Goal: Information Seeking & Learning: Learn about a topic

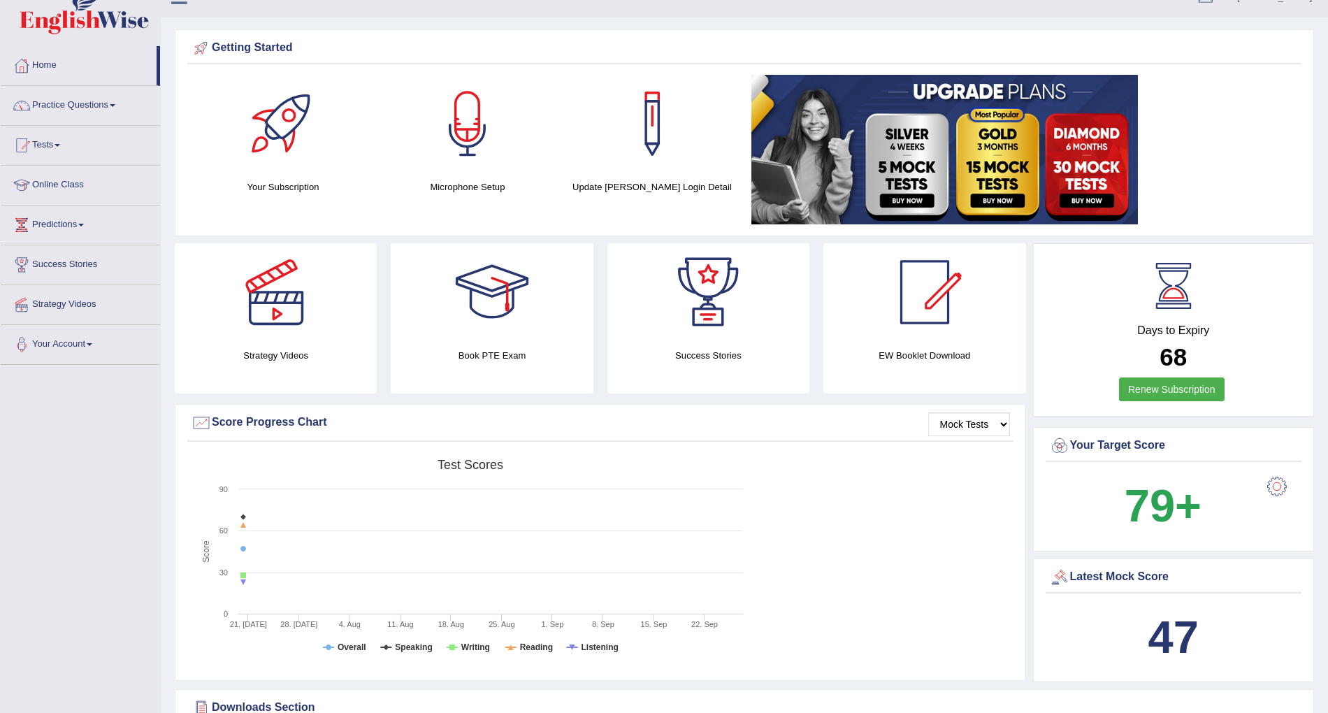
scroll to position [17, 0]
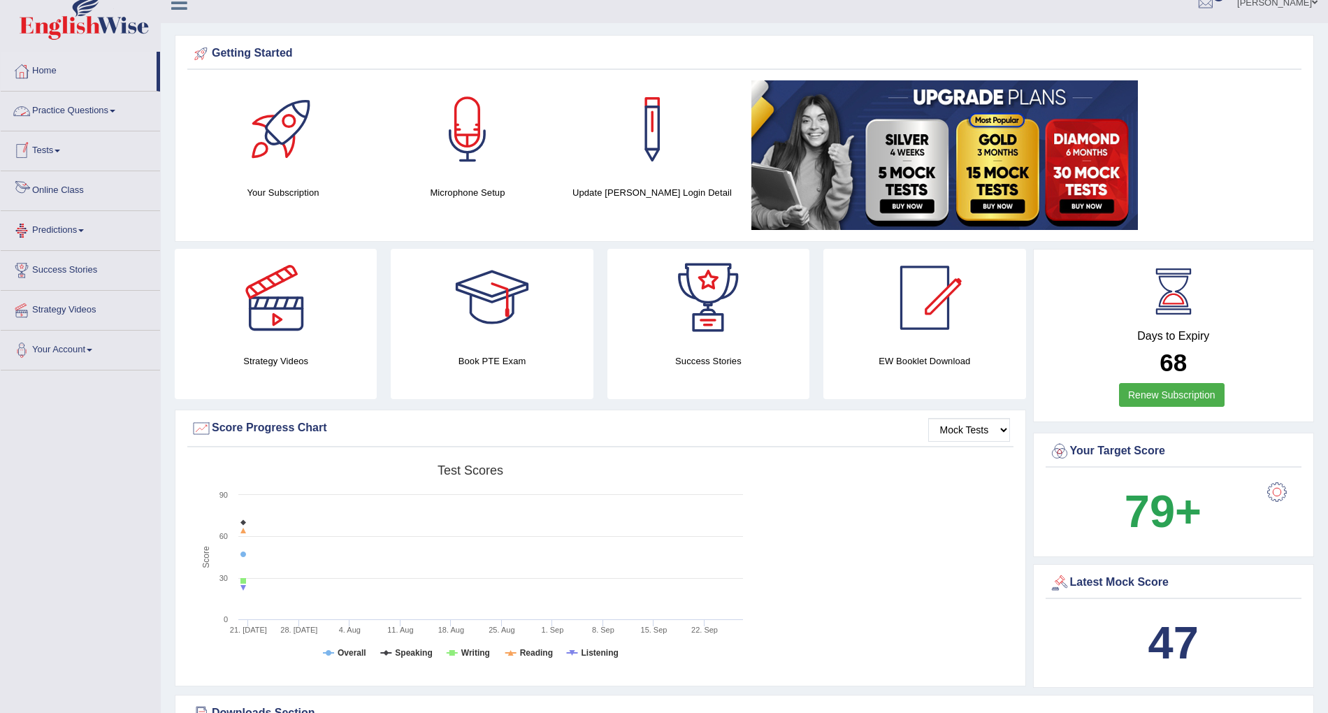
click at [68, 186] on link "Online Class" at bounding box center [80, 188] width 159 height 35
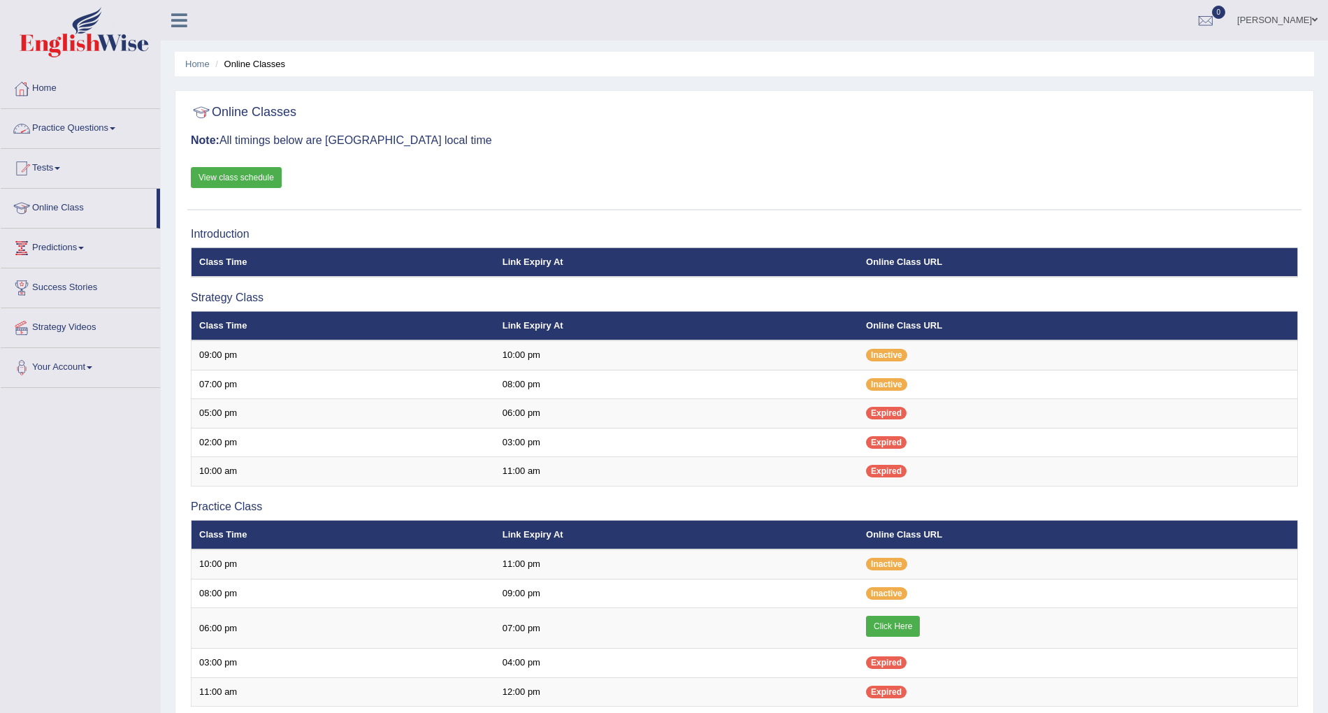
click at [69, 122] on link "Practice Questions" at bounding box center [80, 126] width 159 height 35
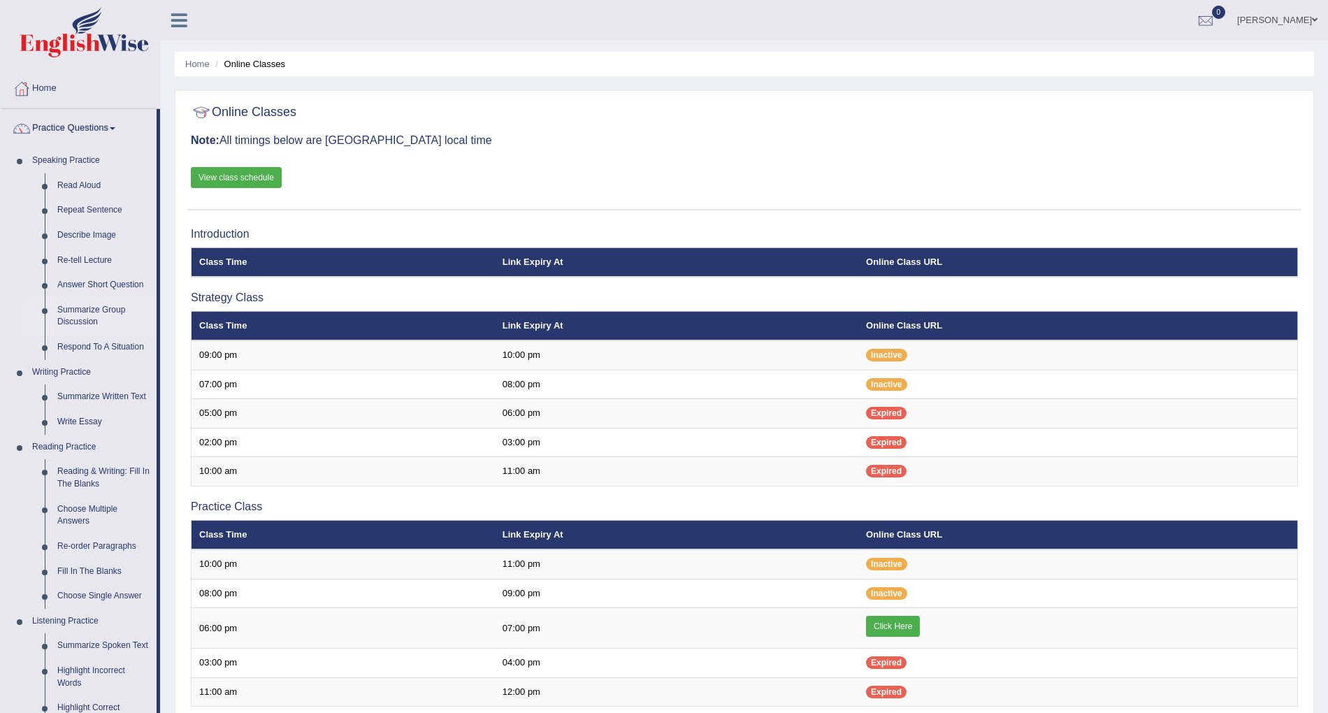
click at [70, 317] on link "Summarize Group Discussion" at bounding box center [104, 316] width 106 height 37
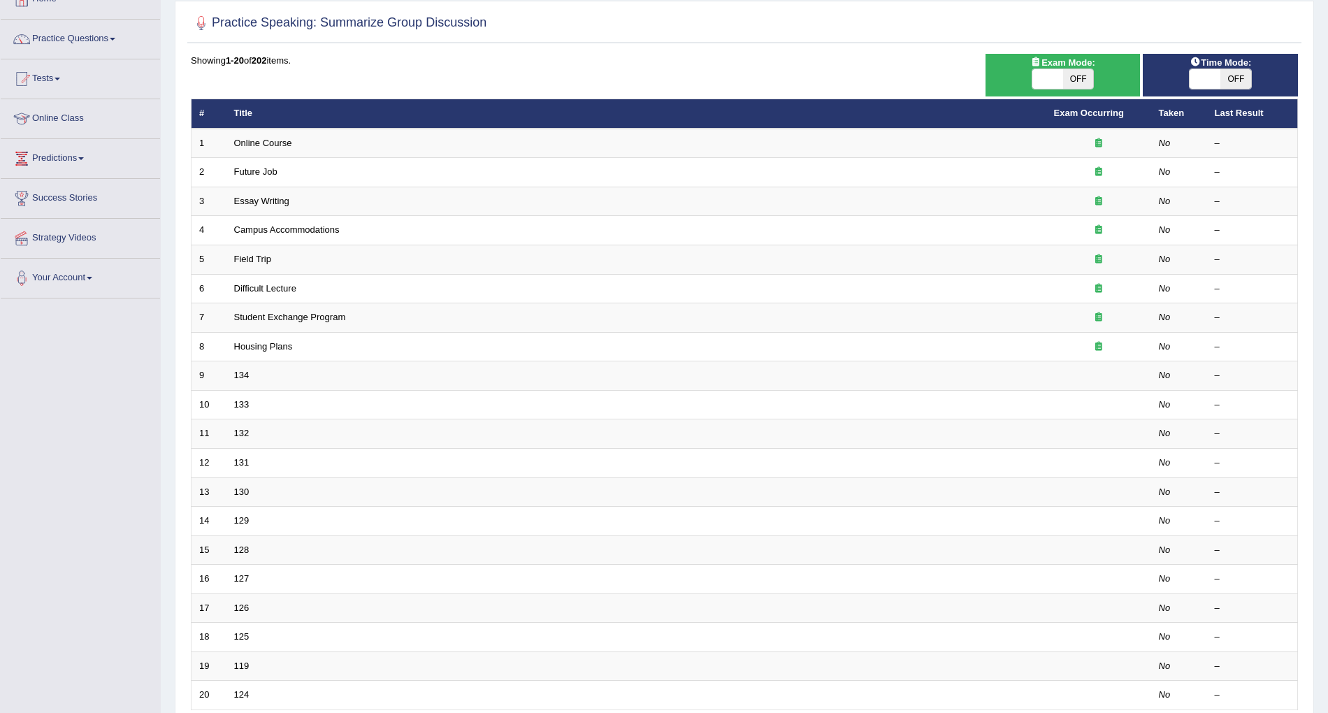
scroll to position [90, 0]
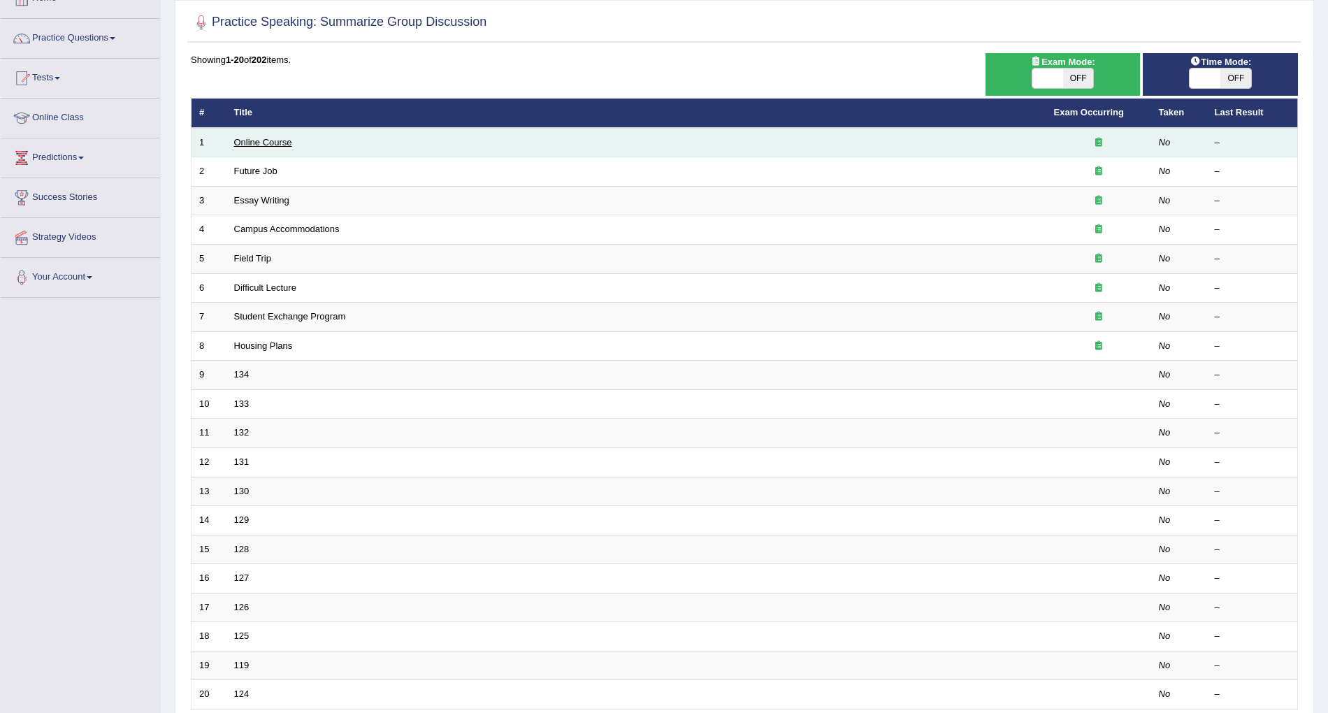
click at [254, 138] on link "Online Course" at bounding box center [263, 142] width 58 height 10
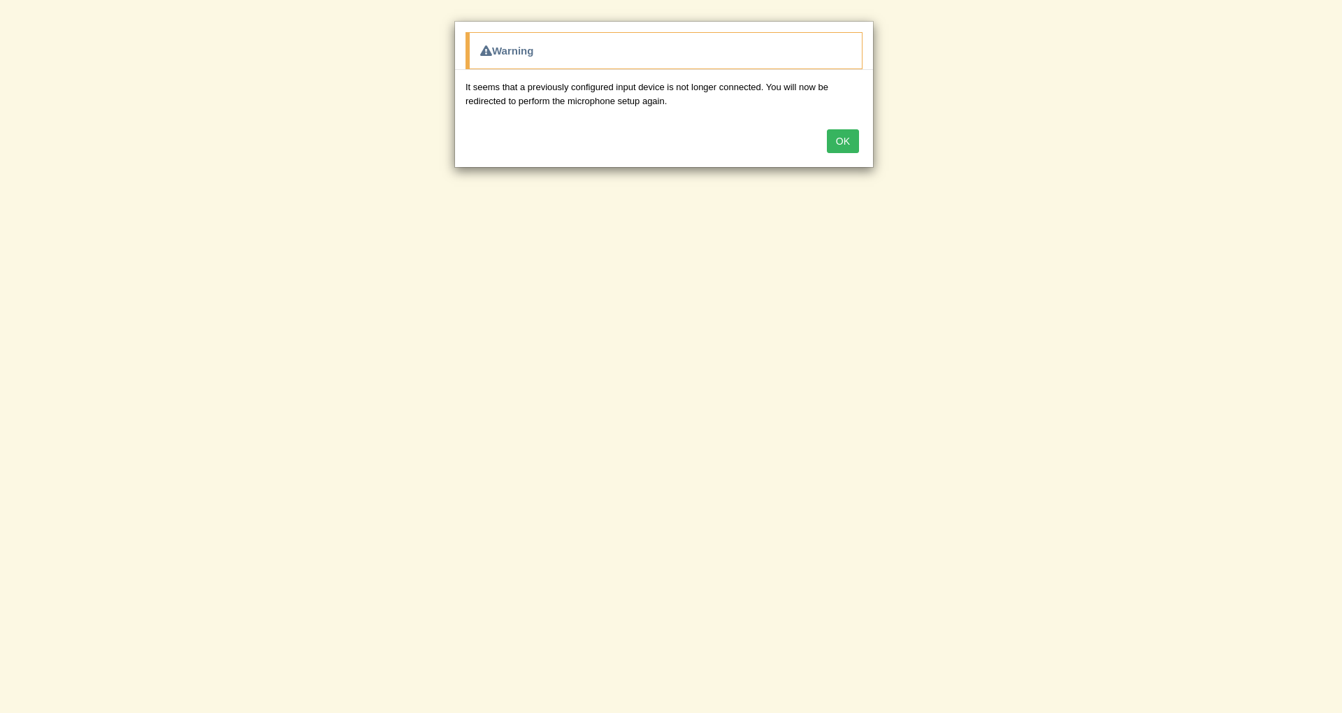
click at [851, 140] on button "OK" at bounding box center [843, 141] width 32 height 24
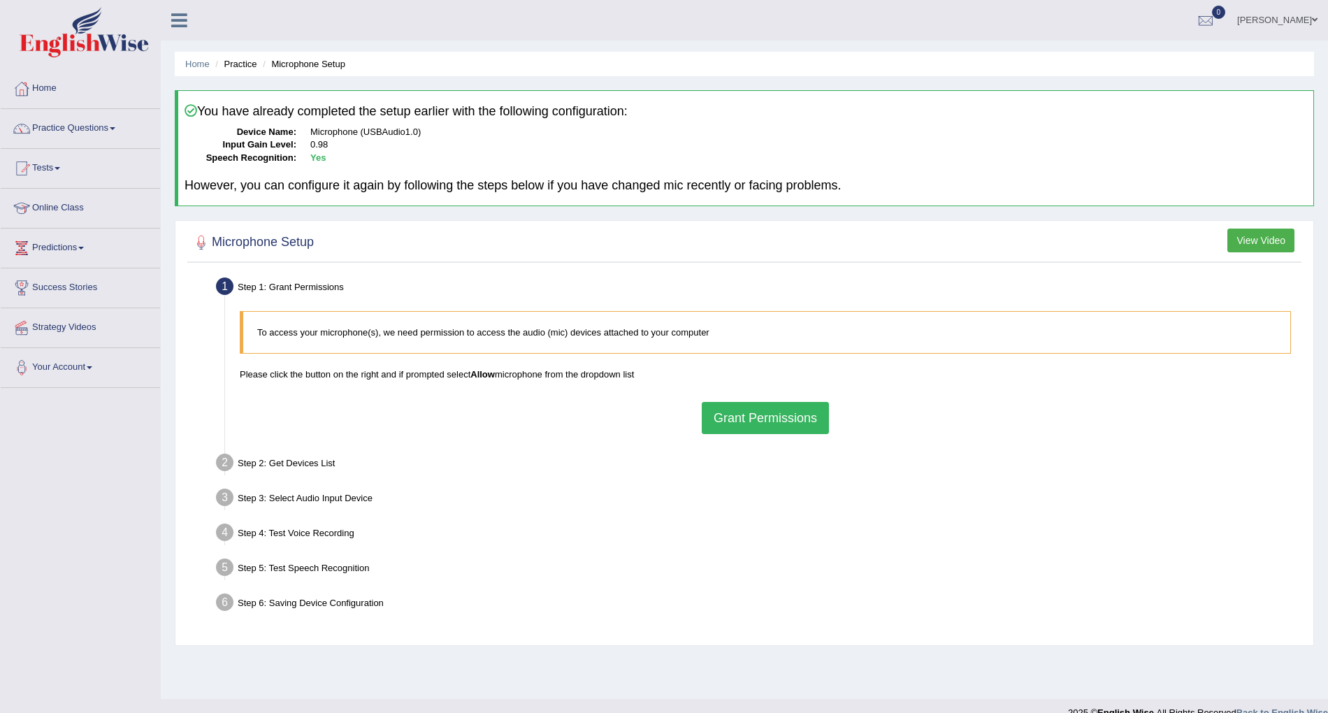
click at [784, 421] on button "Grant Permissions" at bounding box center [765, 418] width 127 height 32
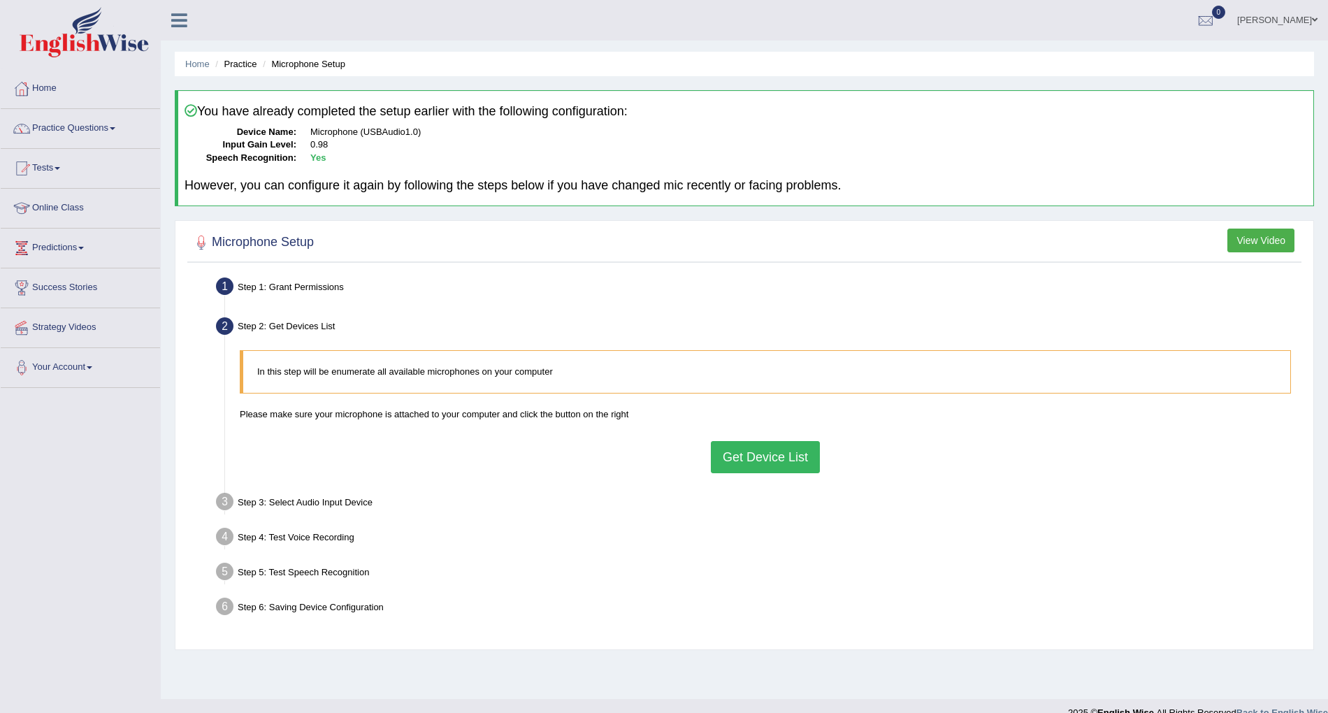
click at [725, 452] on button "Get Device List" at bounding box center [765, 457] width 109 height 32
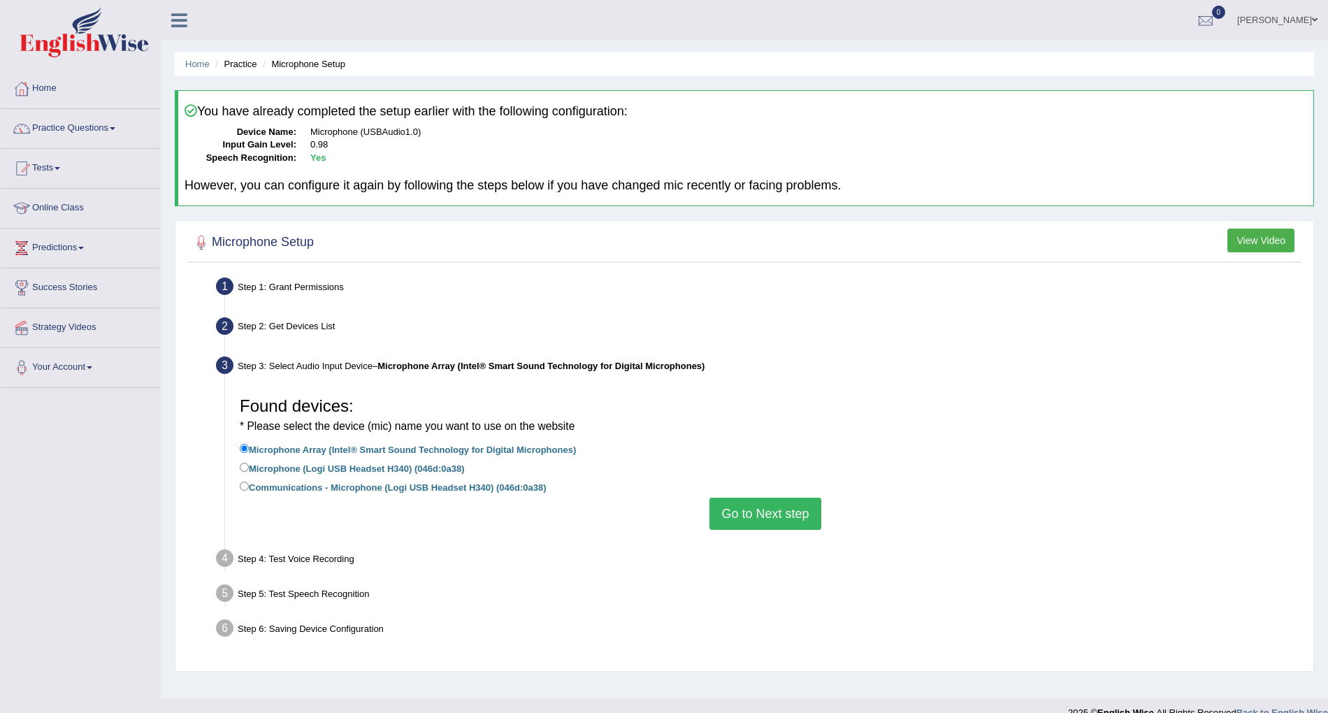
click at [364, 466] on label "Microphone (Logi USB Headset H340) (046d:0a38)" at bounding box center [352, 467] width 224 height 15
click at [249, 466] on input "Microphone (Logi USB Headset H340) (046d:0a38)" at bounding box center [244, 467] width 9 height 9
radio input "true"
click at [793, 515] on button "Go to Next step" at bounding box center [765, 514] width 111 height 32
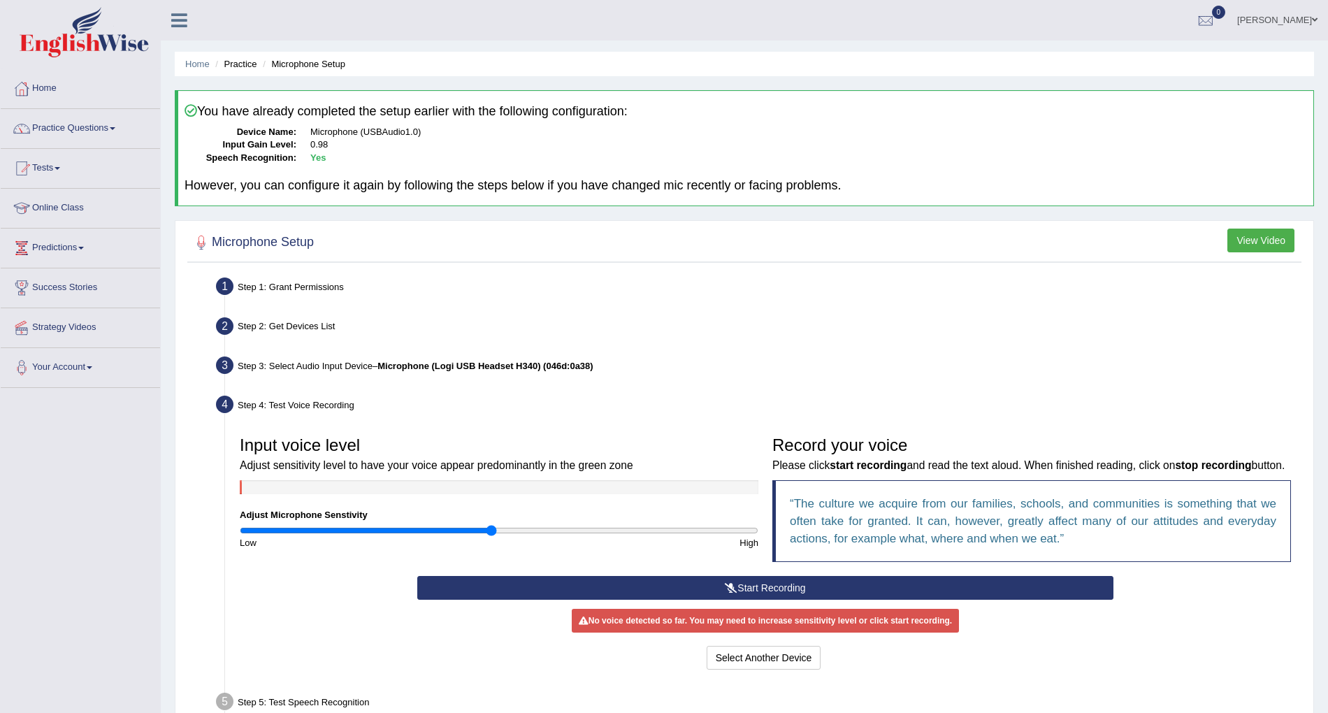
scroll to position [87, 0]
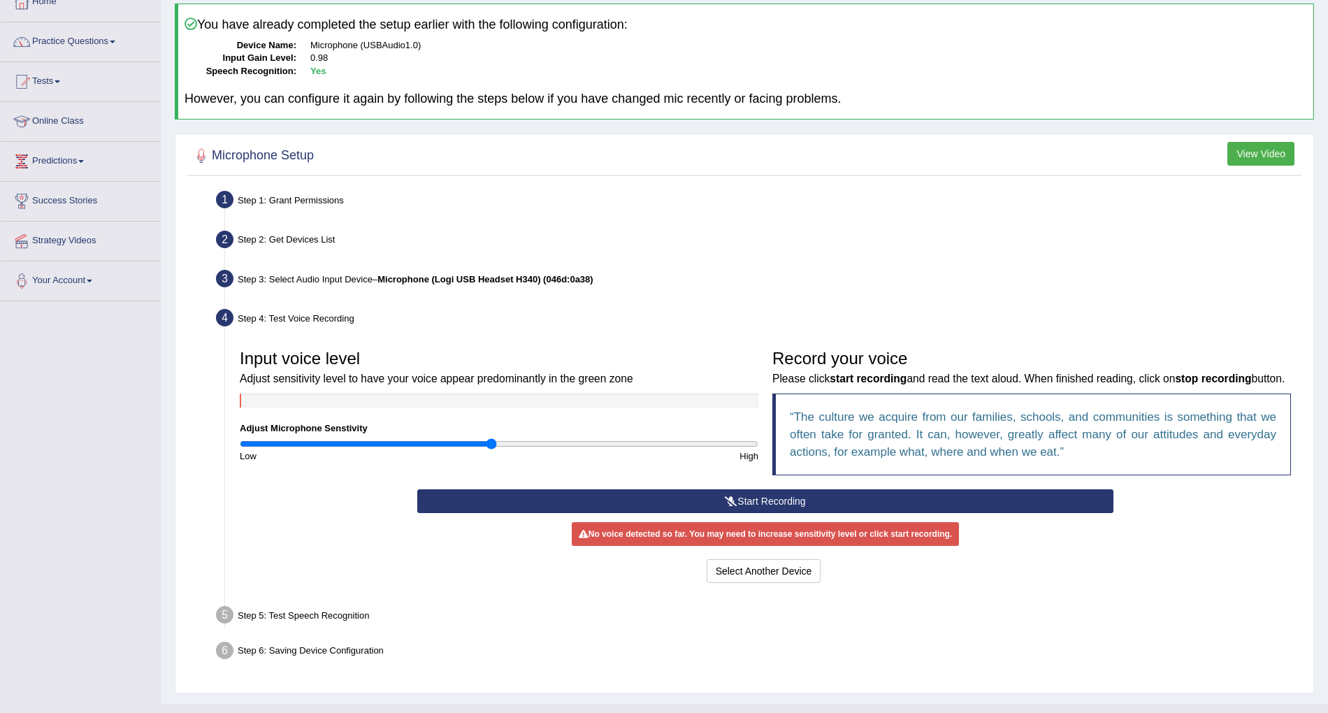
click at [744, 513] on button "Start Recording" at bounding box center [765, 501] width 696 height 24
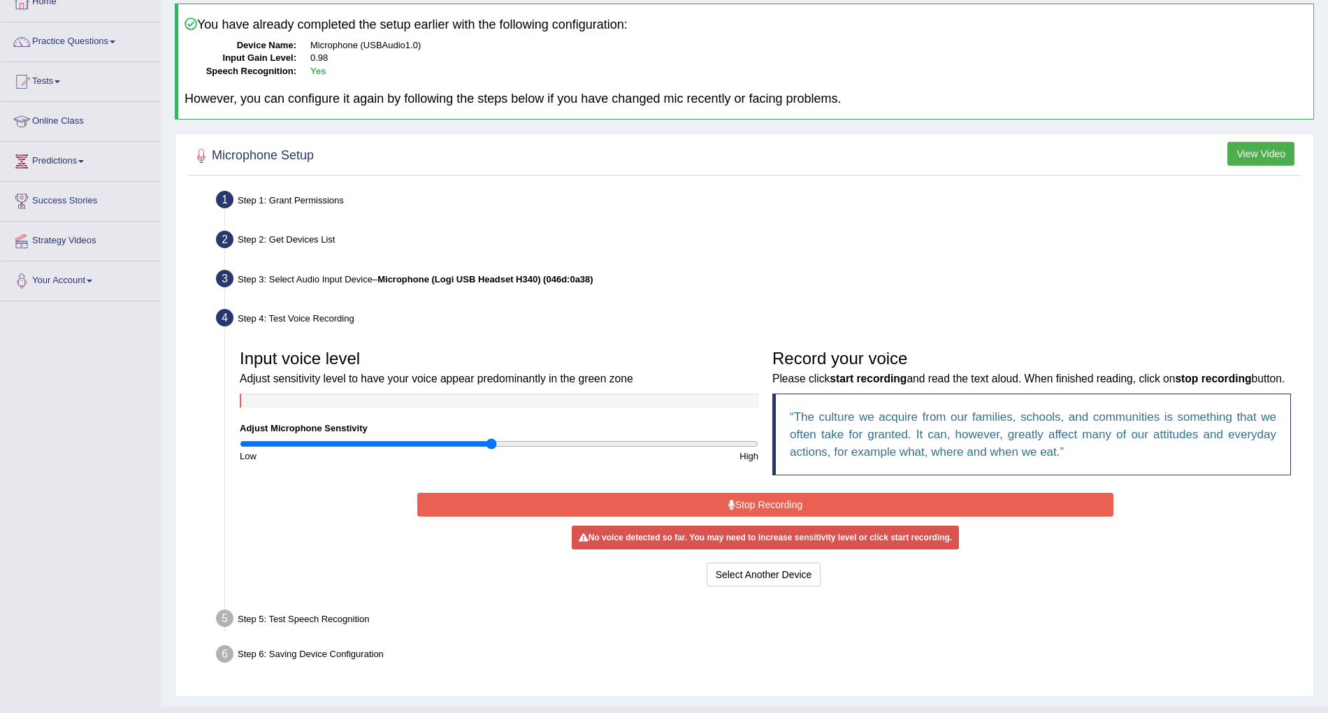
click at [775, 517] on button "Stop Recording" at bounding box center [765, 505] width 696 height 24
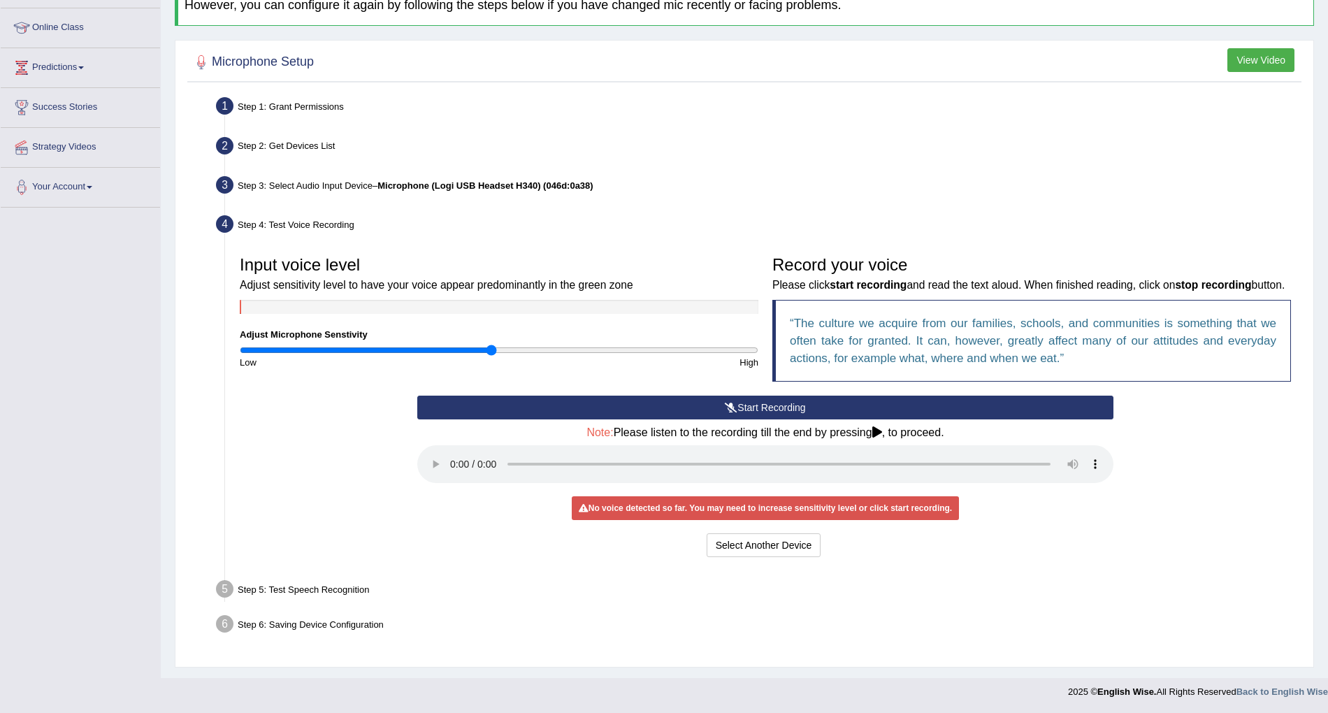
scroll to position [159, 0]
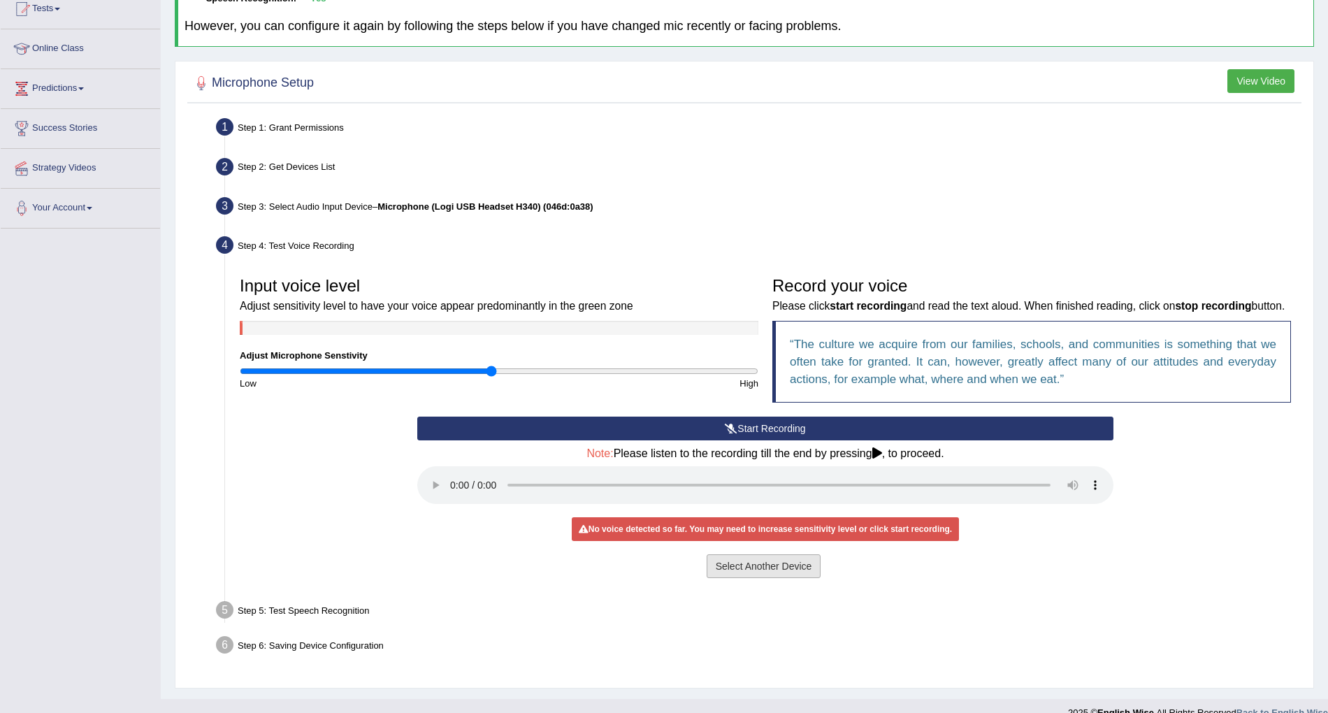
click at [752, 578] on button "Select Another Device" at bounding box center [764, 566] width 115 height 24
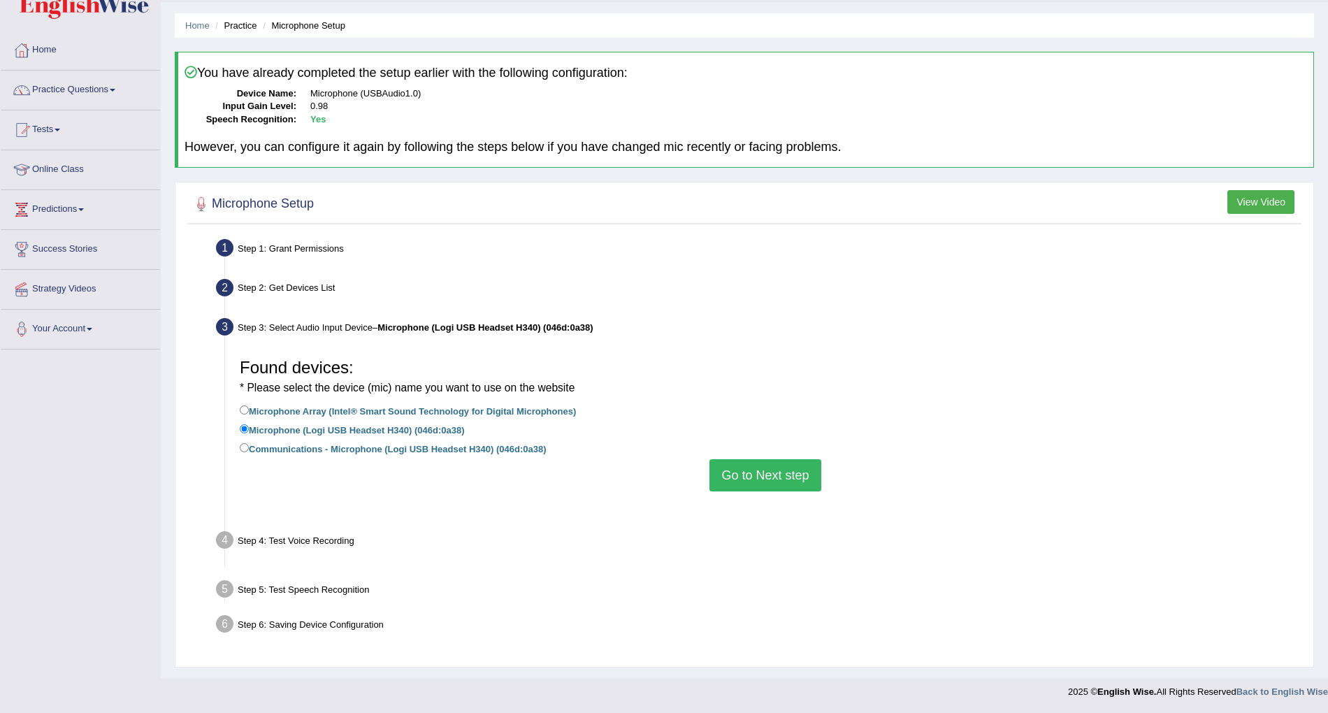
scroll to position [21, 0]
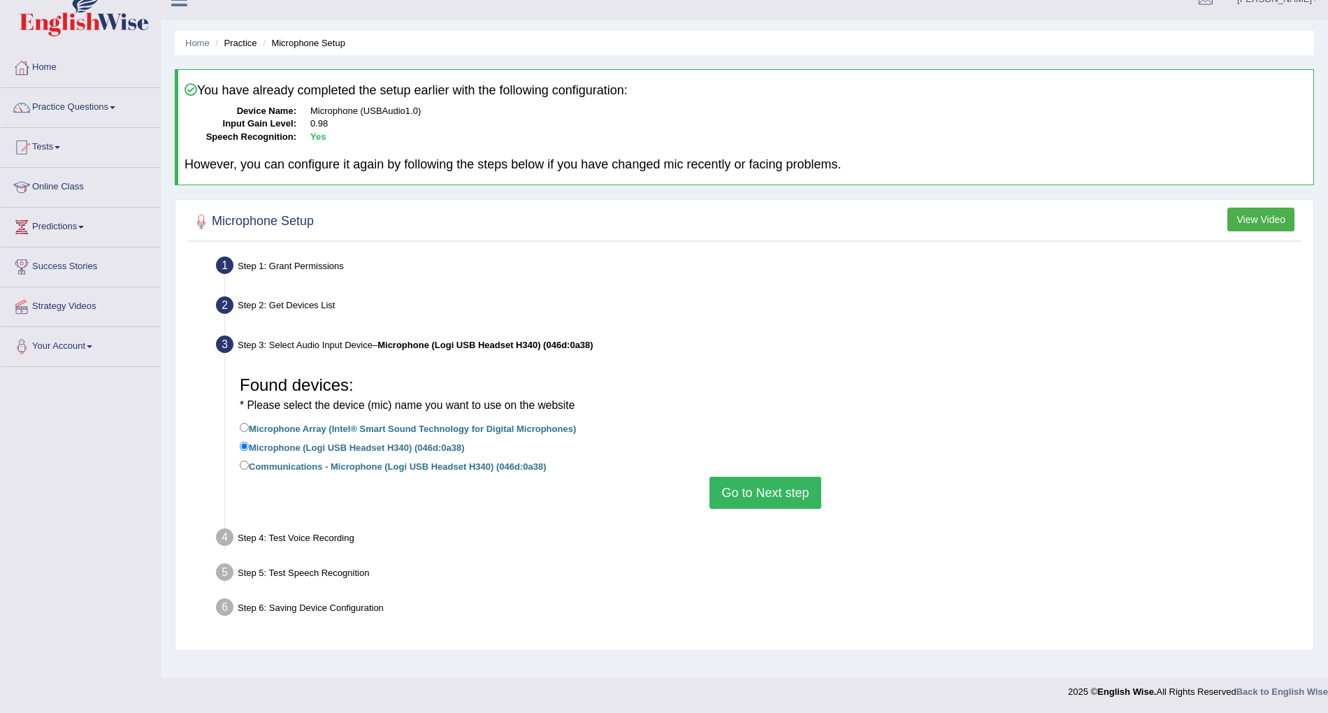
click at [773, 489] on button "Go to Next step" at bounding box center [765, 493] width 111 height 32
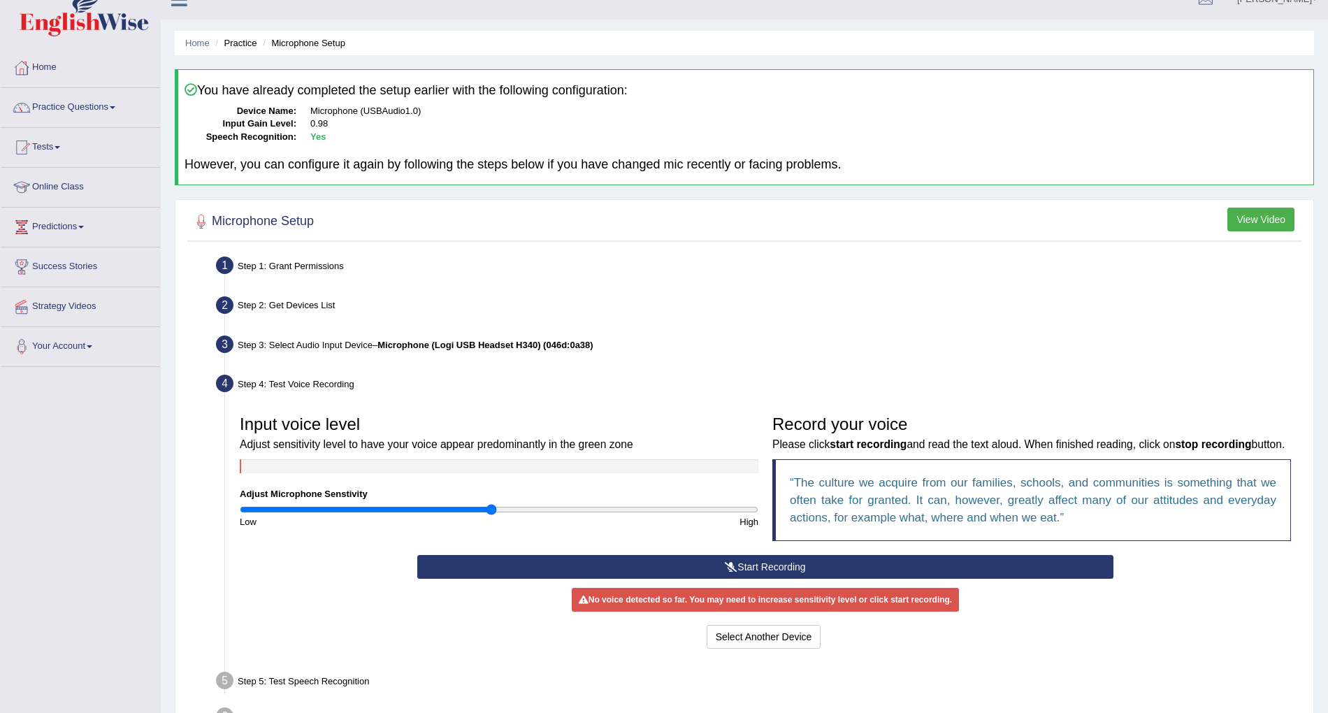
scroll to position [128, 0]
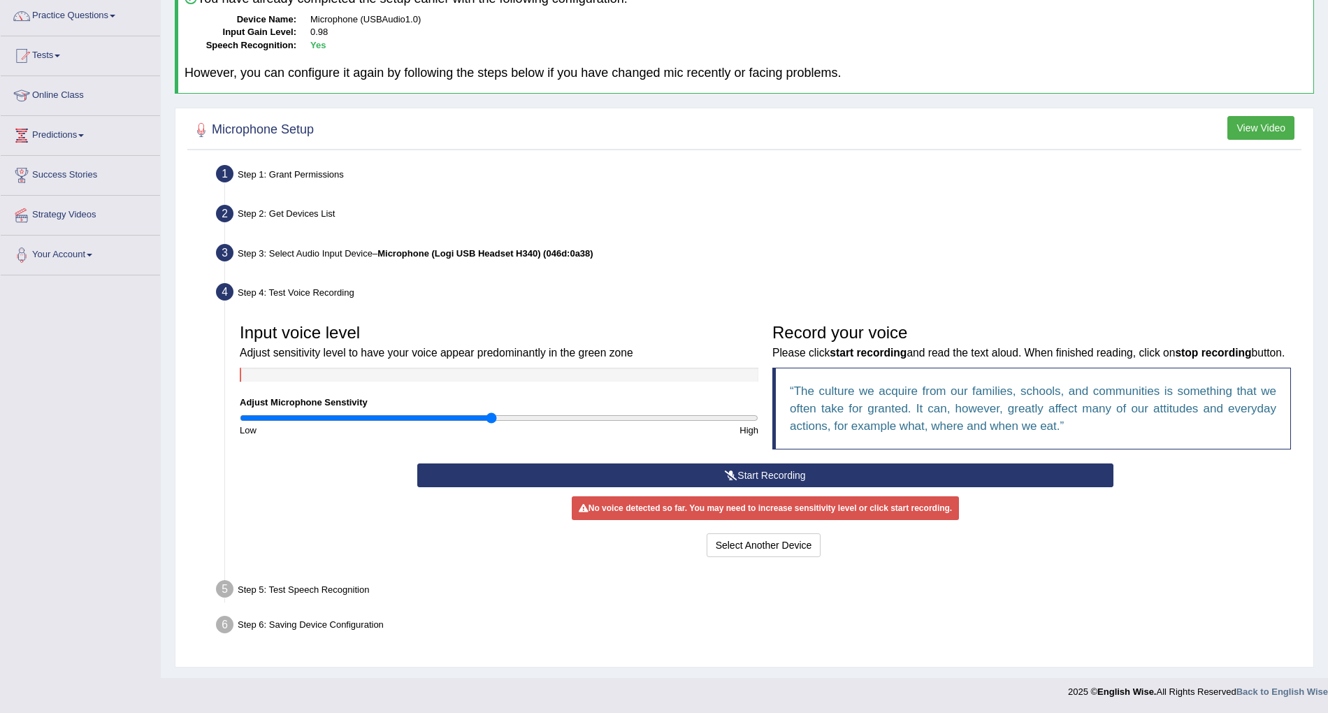
click at [694, 478] on button "Start Recording" at bounding box center [765, 476] width 696 height 24
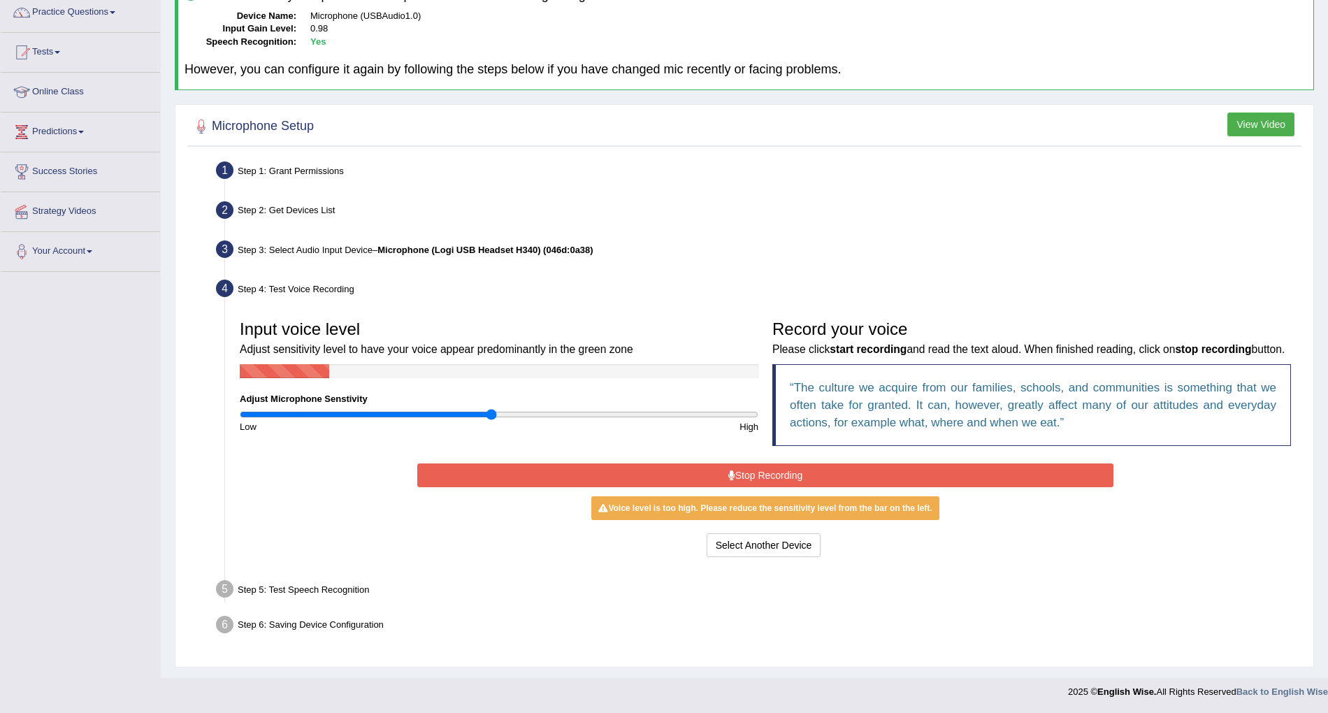
scroll to position [132, 0]
drag, startPoint x: 484, startPoint y: 396, endPoint x: 471, endPoint y: 395, distance: 13.3
type input "0.9"
click at [471, 409] on input "range" at bounding box center [499, 414] width 519 height 11
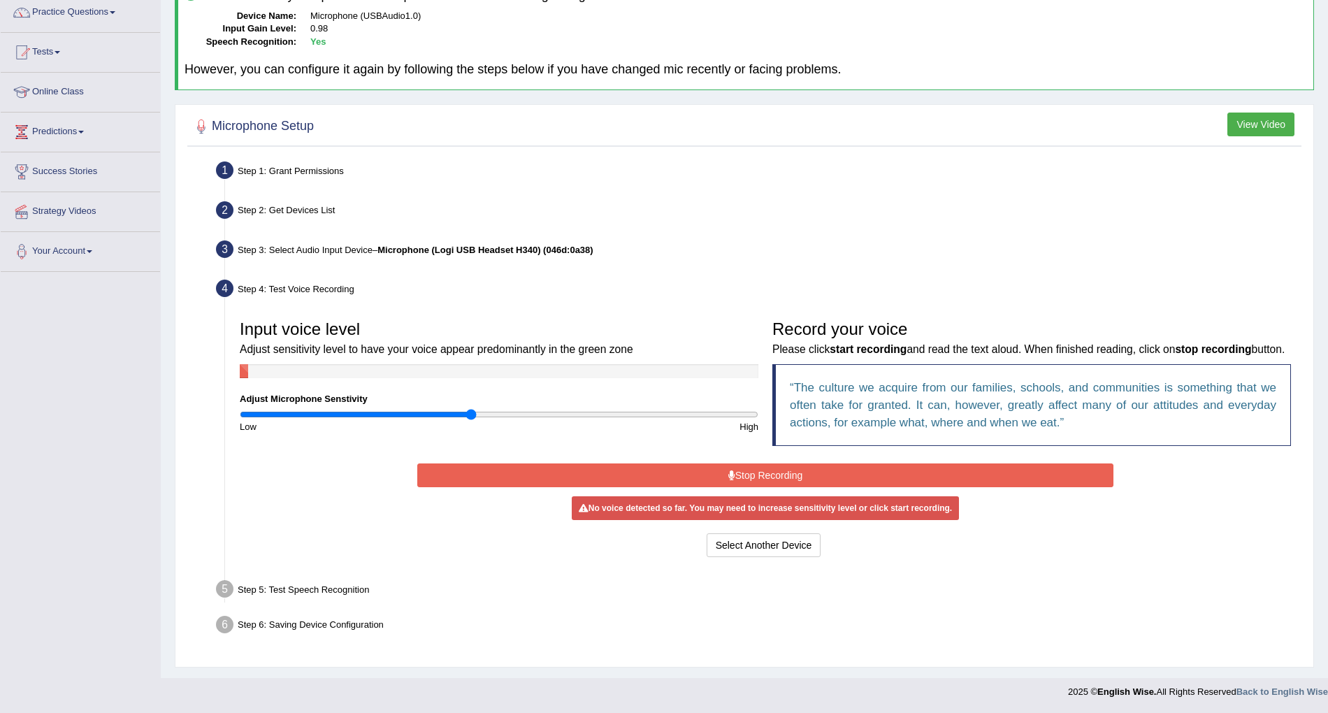
click at [471, 409] on input "range" at bounding box center [499, 414] width 519 height 11
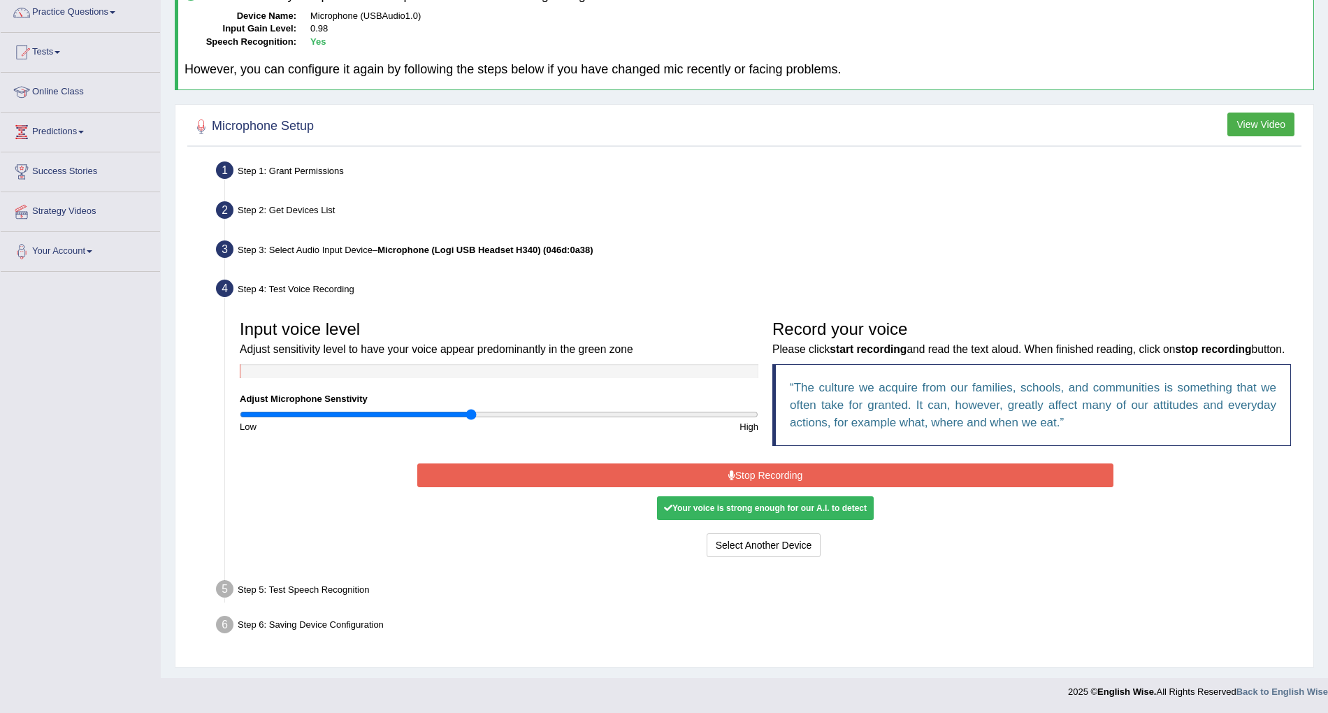
click at [724, 477] on button "Stop Recording" at bounding box center [765, 476] width 696 height 24
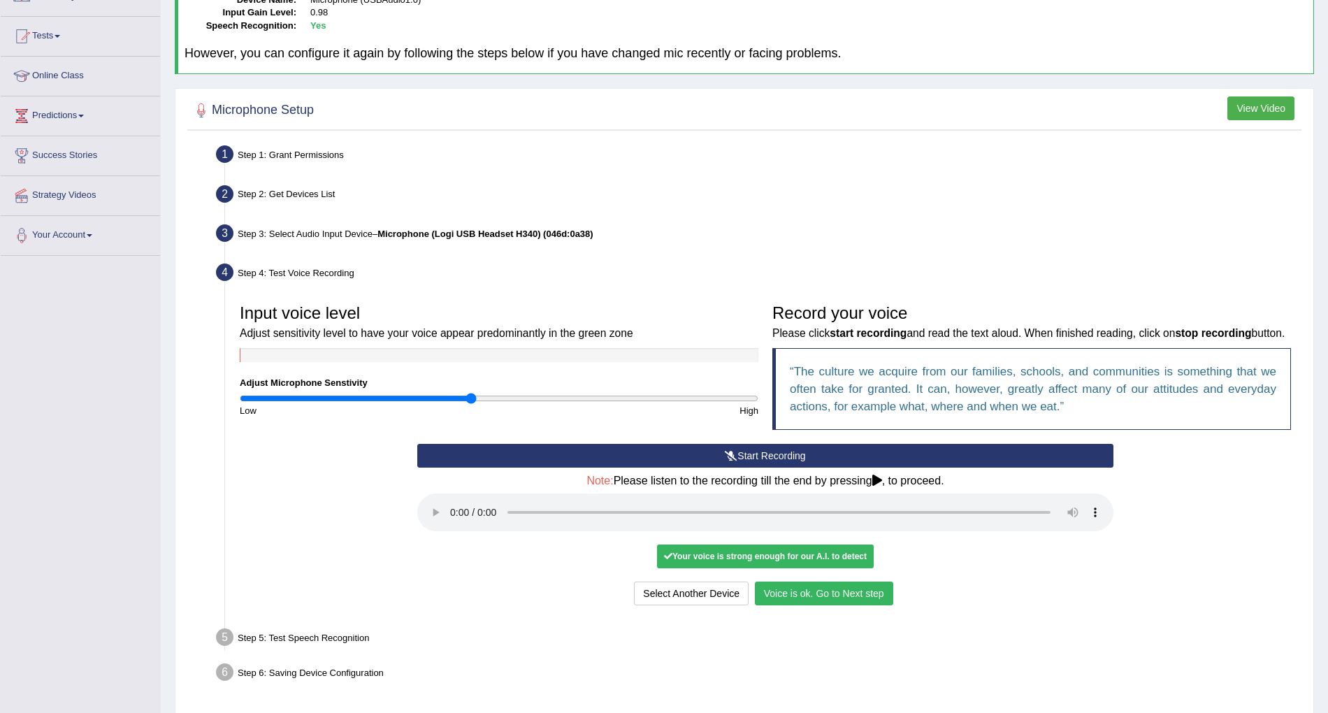
click at [823, 605] on button "Voice is ok. Go to Next step" at bounding box center [824, 594] width 138 height 24
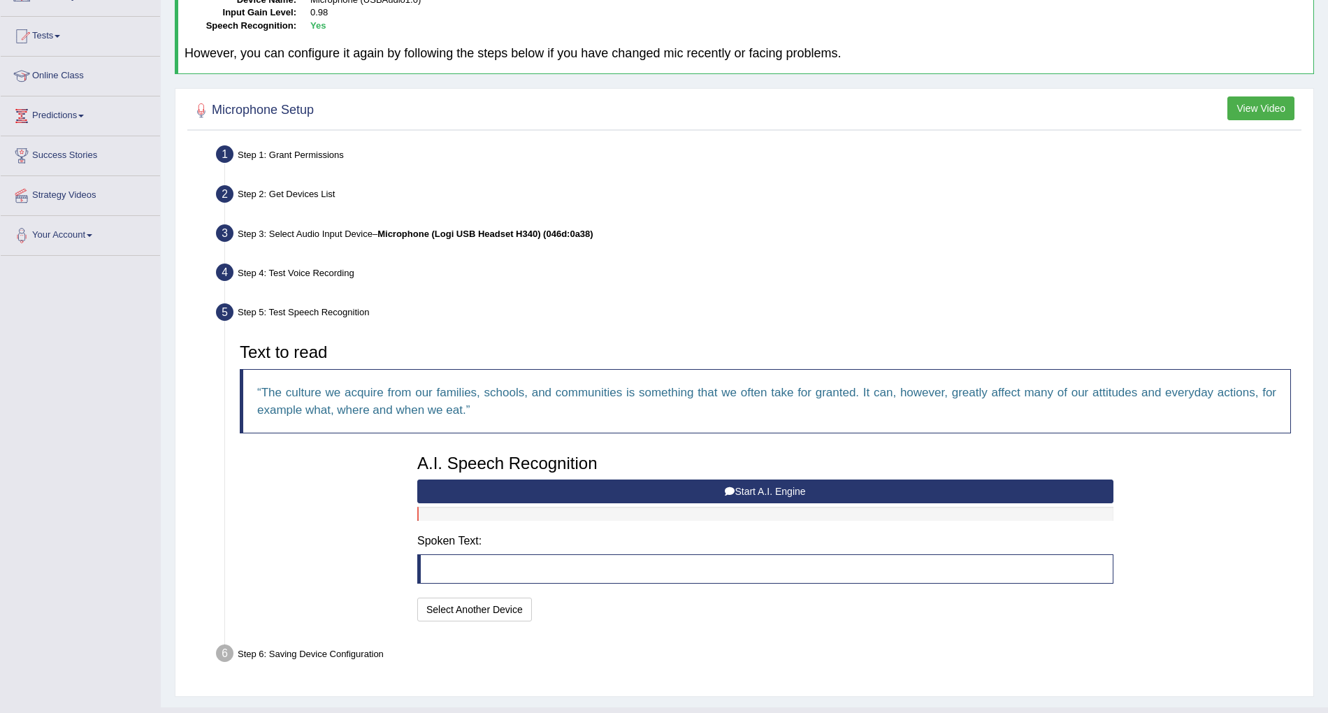
click at [777, 496] on button "Start A.I. Engine" at bounding box center [765, 492] width 696 height 24
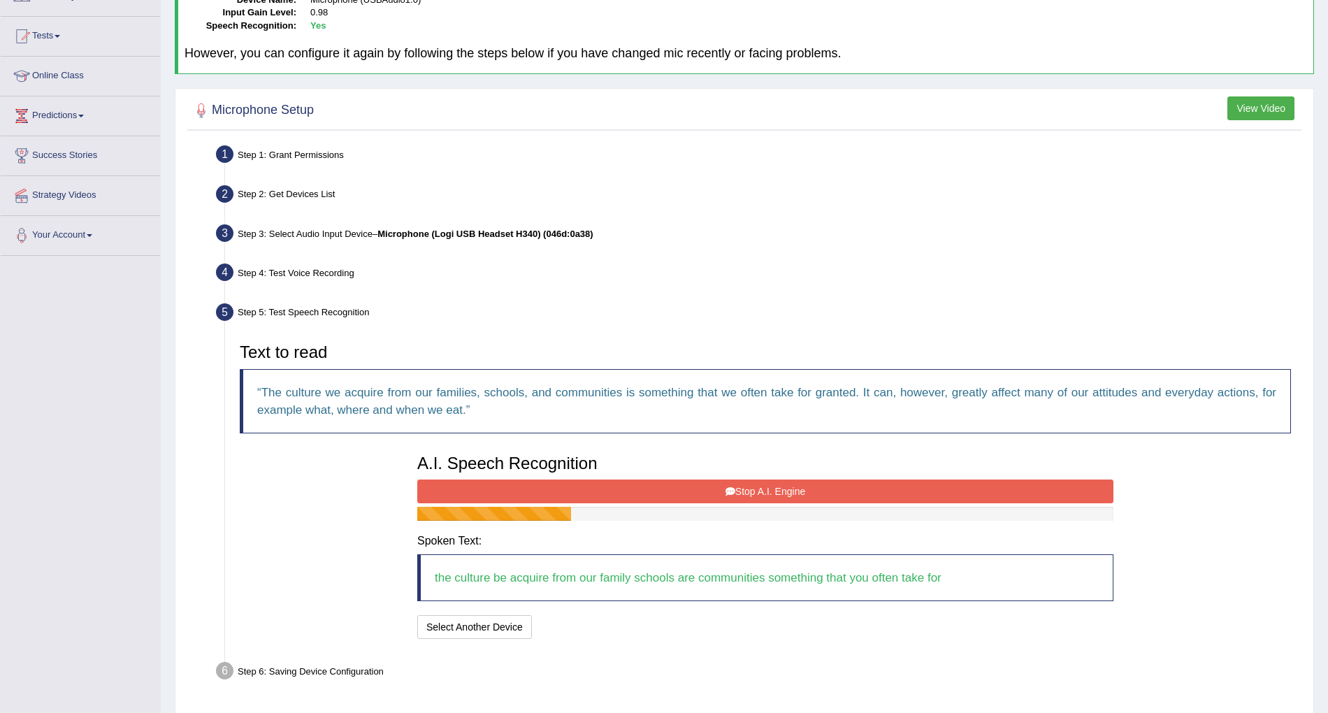
scroll to position [176, 0]
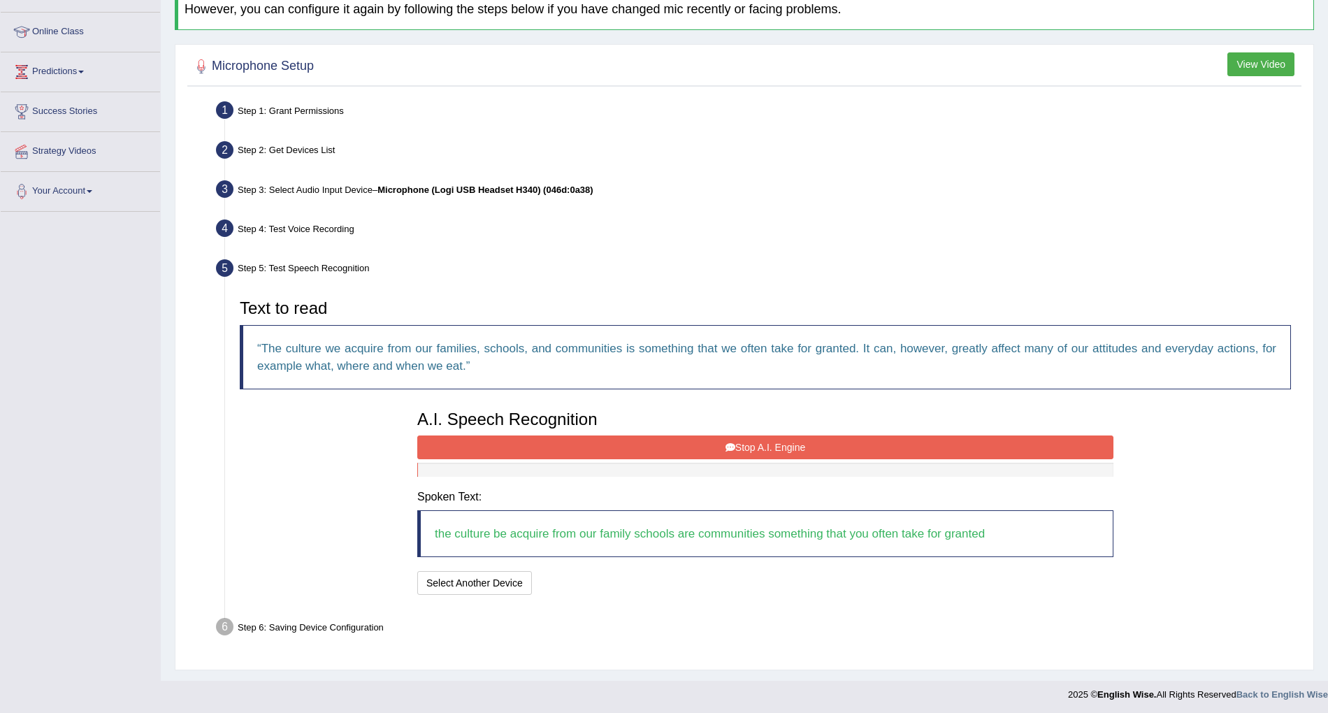
click at [715, 454] on button "Stop A.I. Engine" at bounding box center [765, 448] width 696 height 24
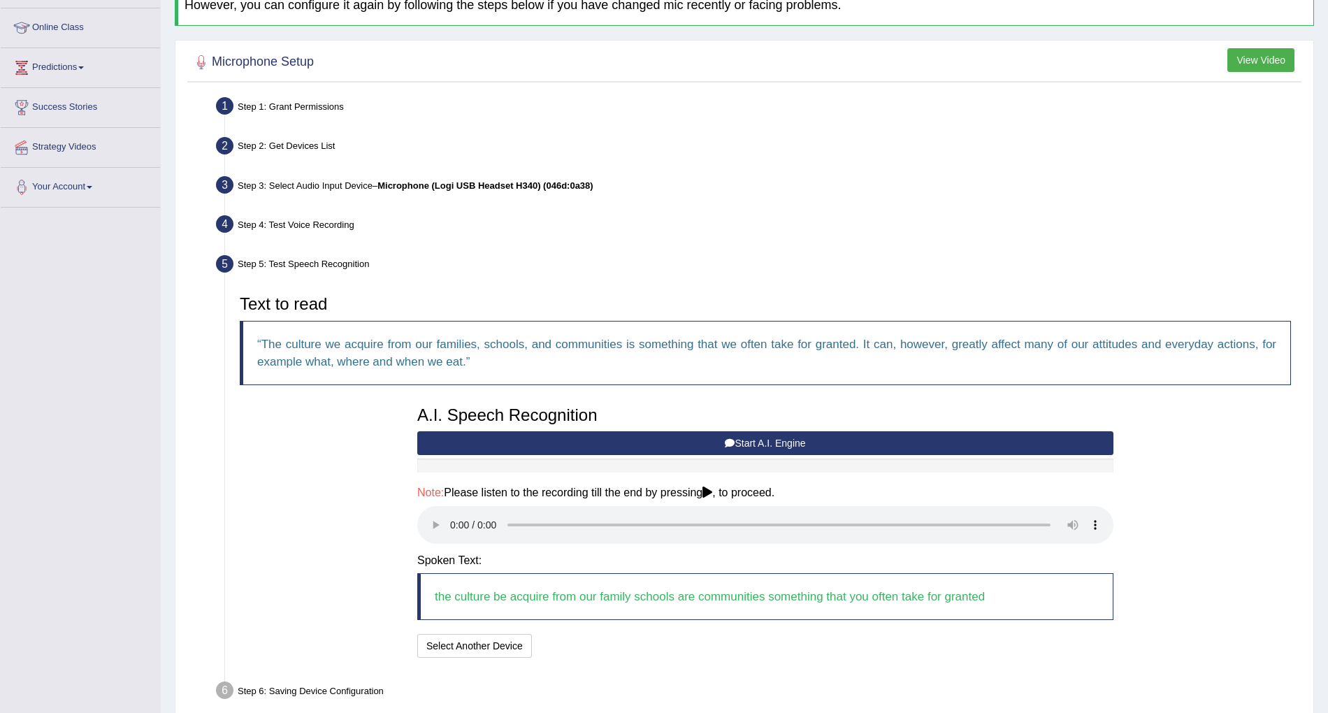
scroll to position [243, 0]
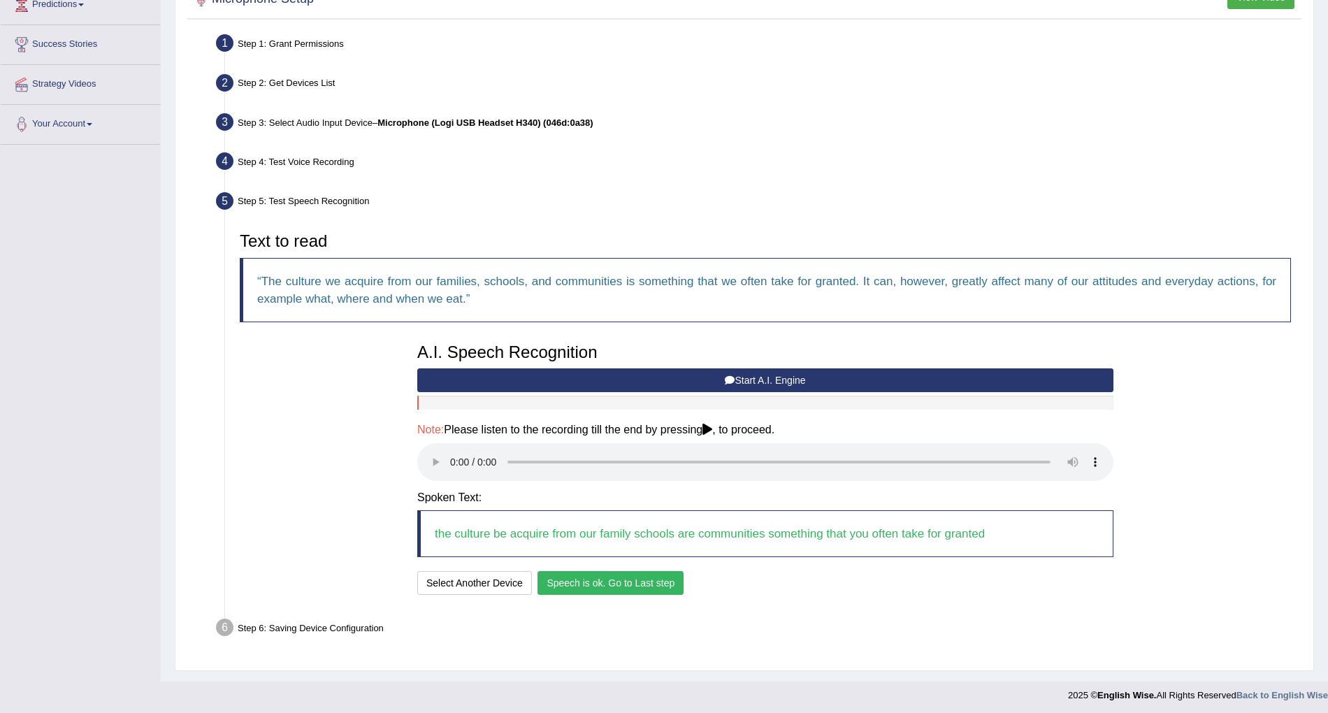
click at [598, 581] on button "Speech is ok. Go to Last step" at bounding box center [611, 583] width 146 height 24
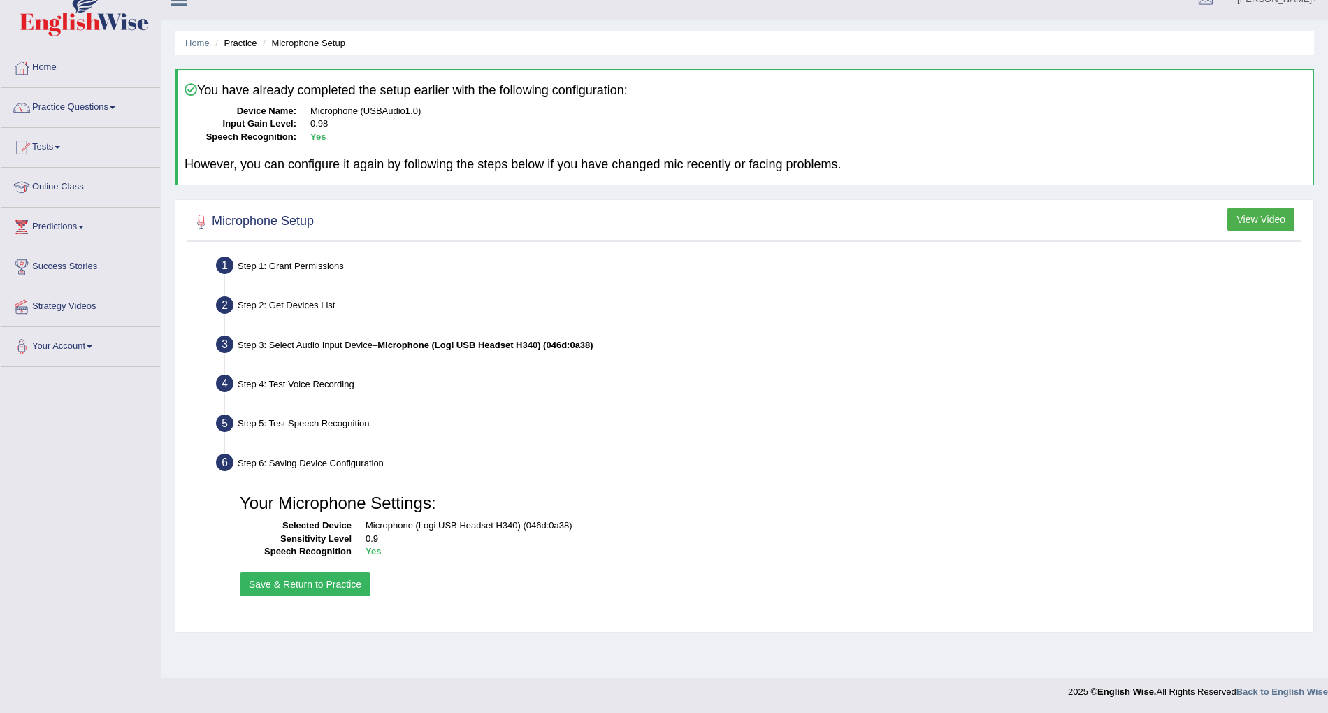
scroll to position [21, 0]
click at [302, 576] on button "Save & Return to Practice" at bounding box center [305, 585] width 131 height 24
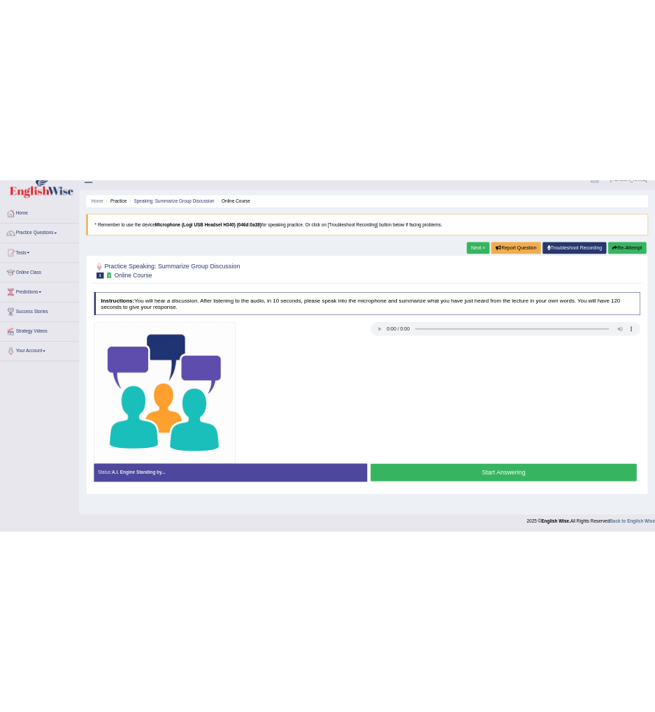
scroll to position [19, 0]
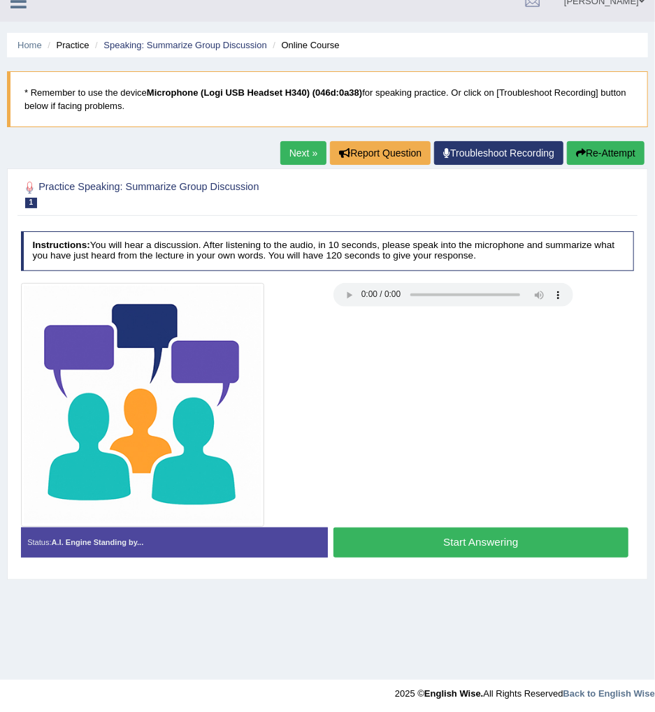
click at [431, 540] on button "Start Answering" at bounding box center [480, 543] width 295 height 30
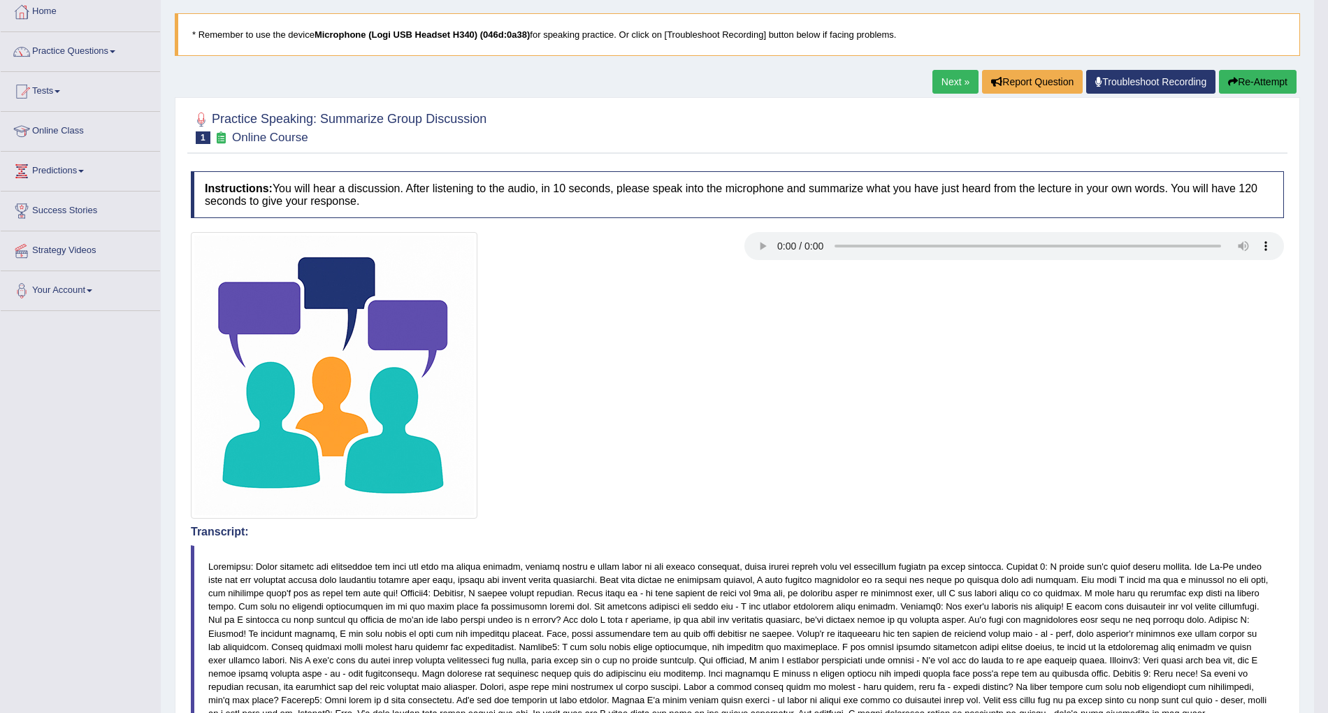
scroll to position [0, 0]
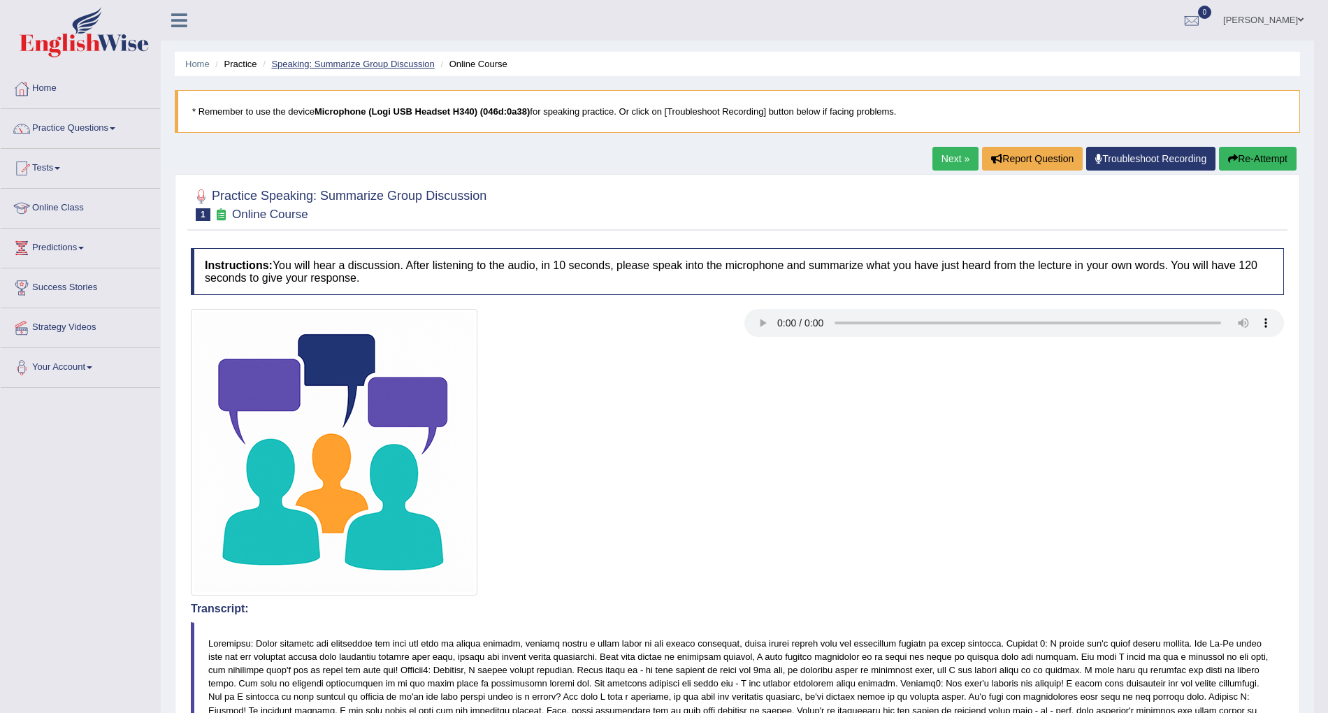
click at [416, 64] on link "Speaking: Summarize Group Discussion" at bounding box center [352, 64] width 163 height 10
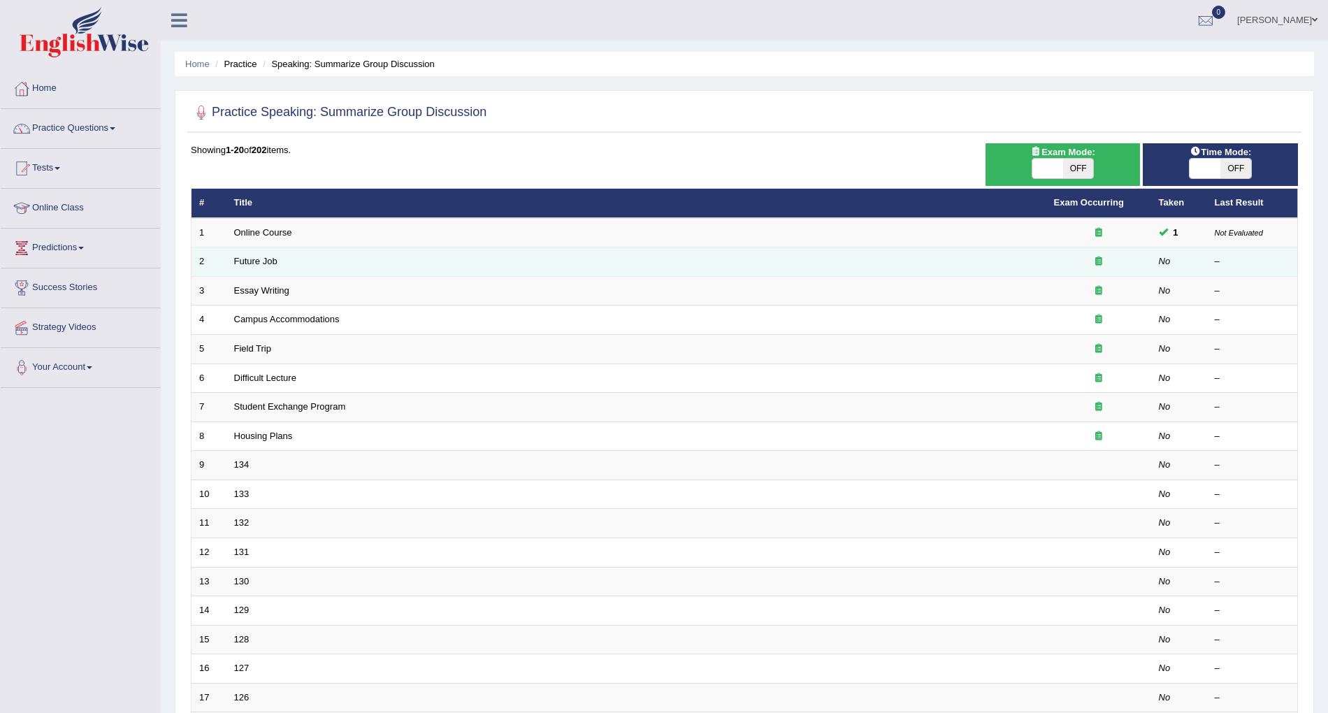
click at [255, 254] on td "Future Job" at bounding box center [637, 261] width 820 height 29
click at [255, 260] on link "Future Job" at bounding box center [255, 261] width 43 height 10
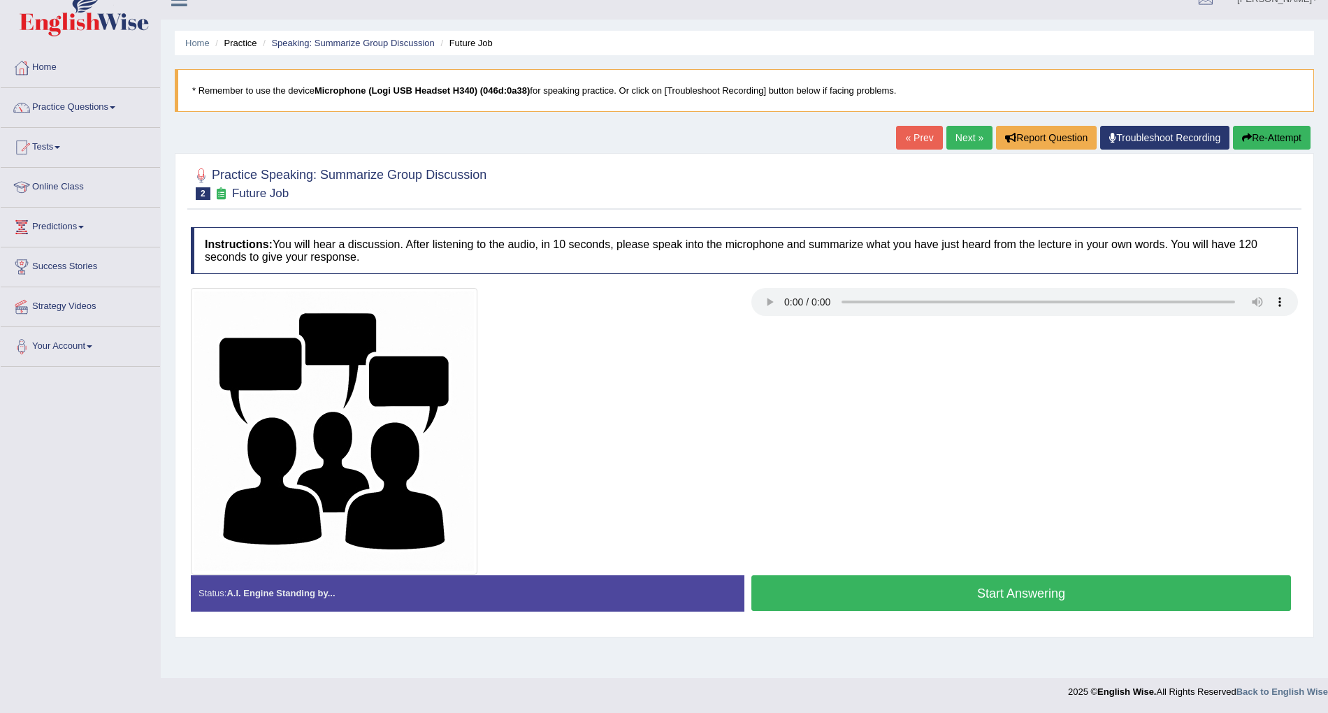
click at [526, 450] on div at bounding box center [464, 431] width 561 height 287
click at [927, 587] on button "Start Answering" at bounding box center [1022, 593] width 540 height 36
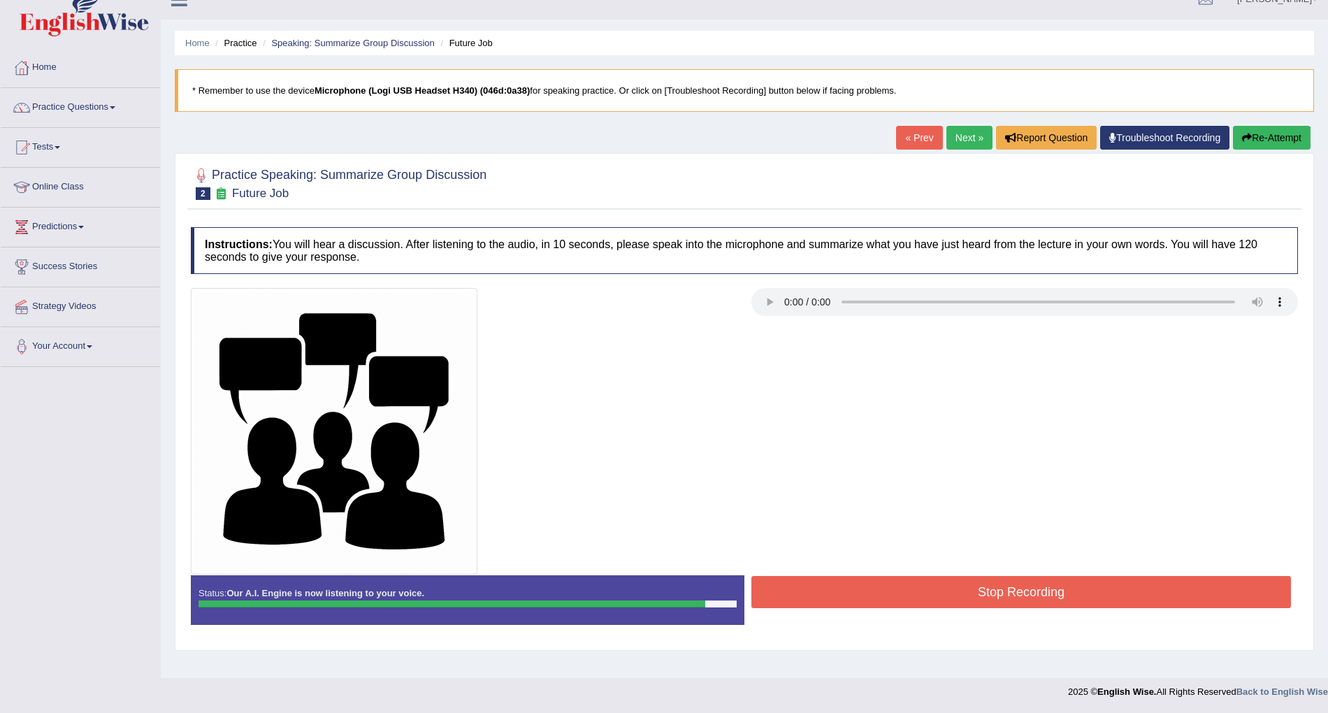
click at [517, 378] on div at bounding box center [464, 431] width 561 height 287
click at [986, 582] on button "Stop Recording" at bounding box center [1022, 592] width 540 height 32
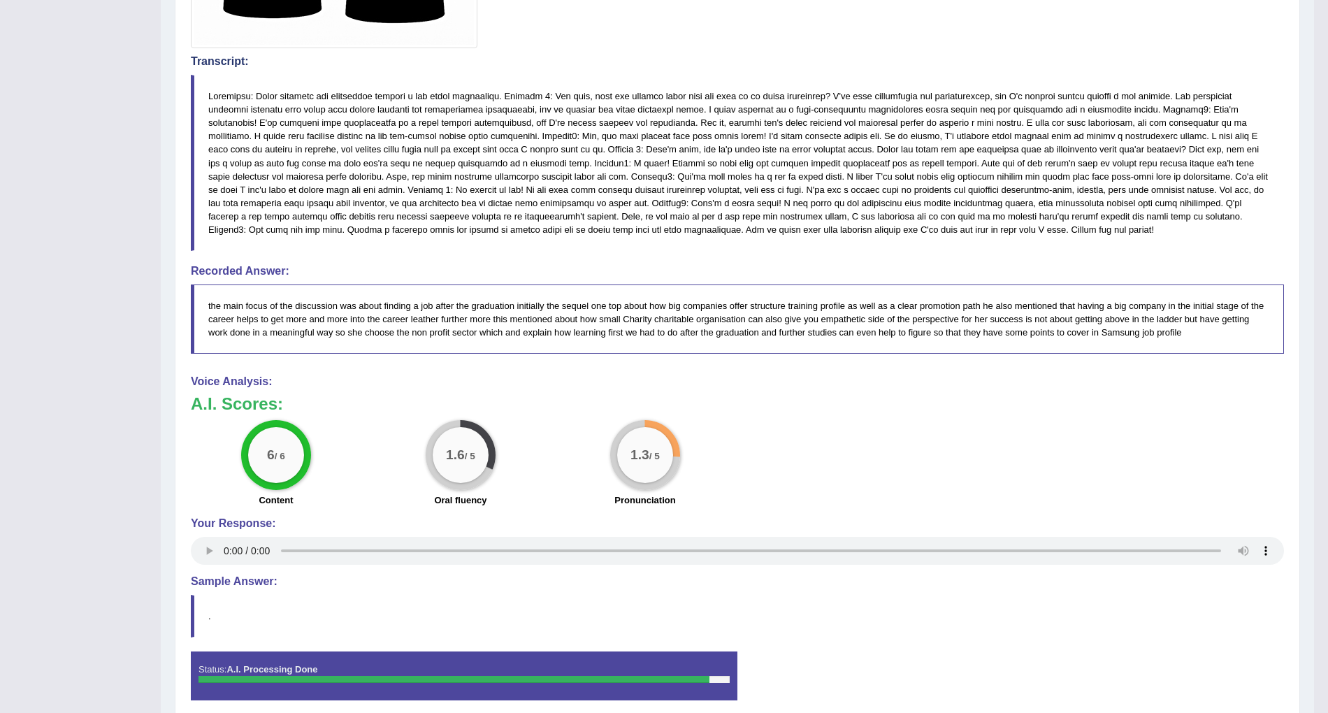
scroll to position [547, 0]
click at [812, 622] on blockquote "." at bounding box center [737, 617] width 1093 height 43
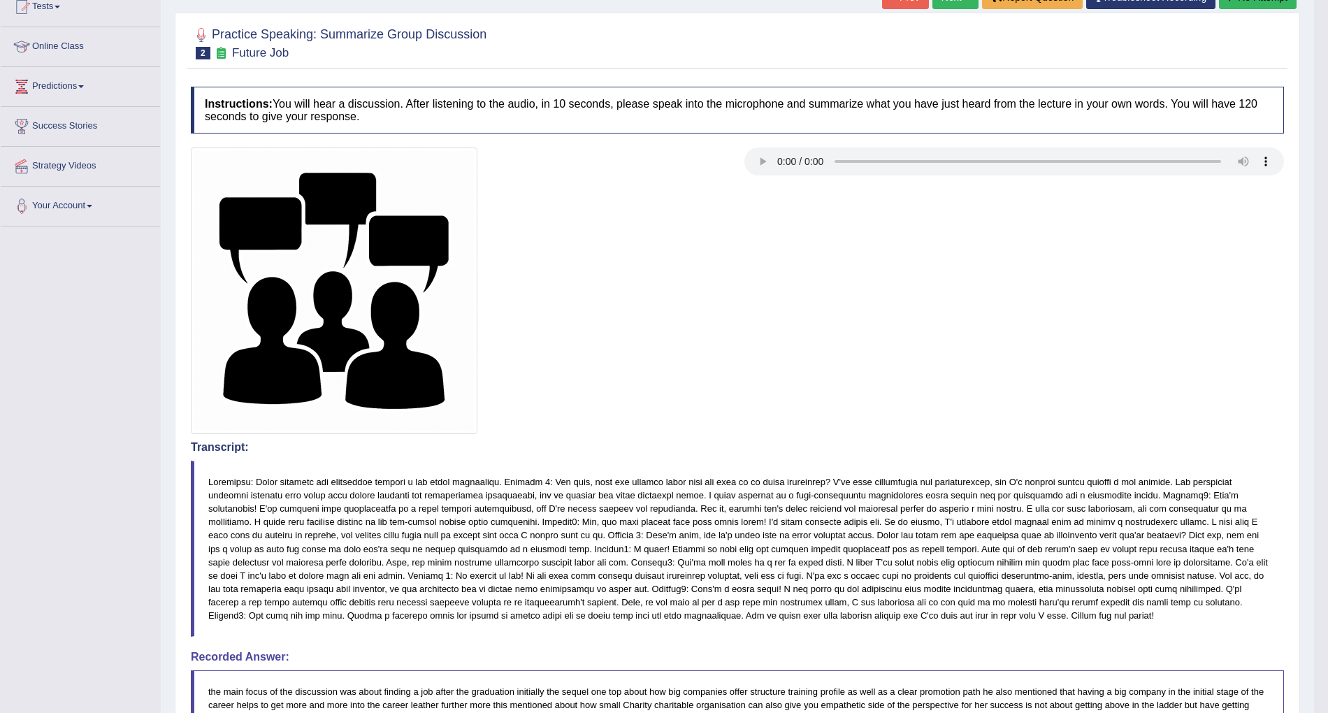
scroll to position [0, 0]
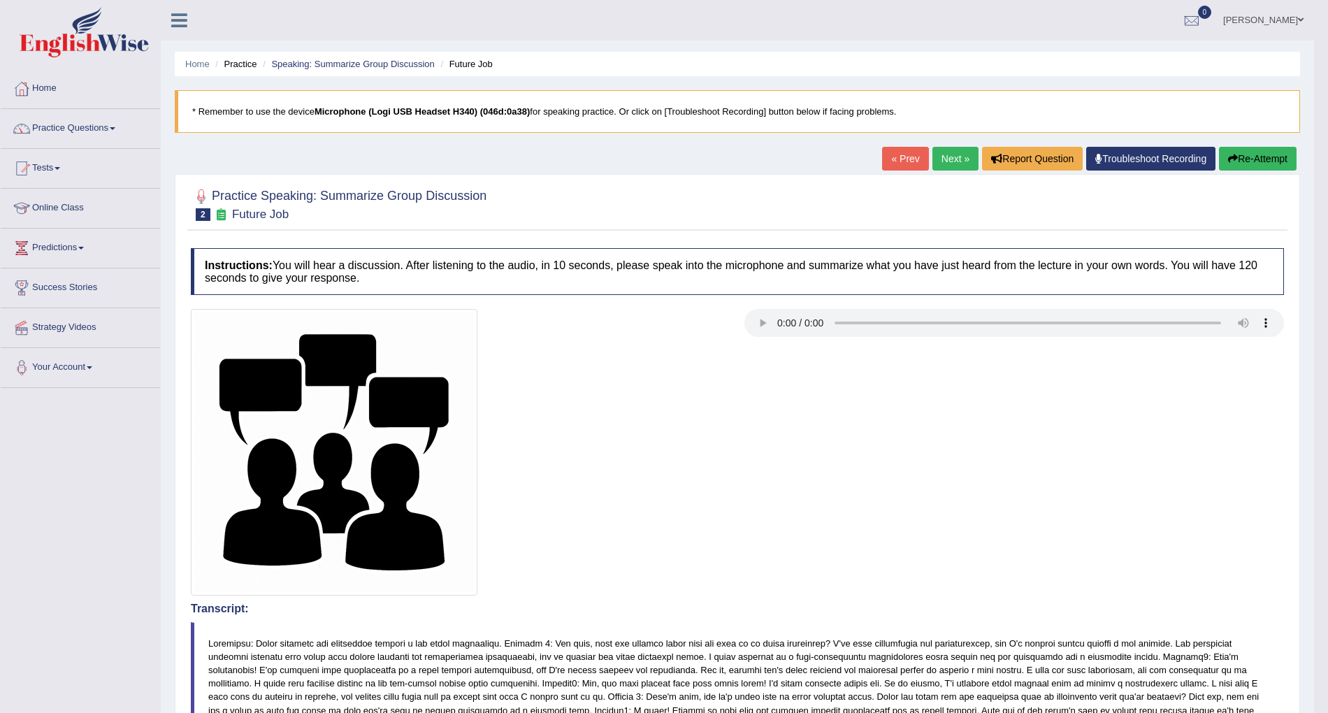
click at [674, 522] on div at bounding box center [461, 452] width 554 height 287
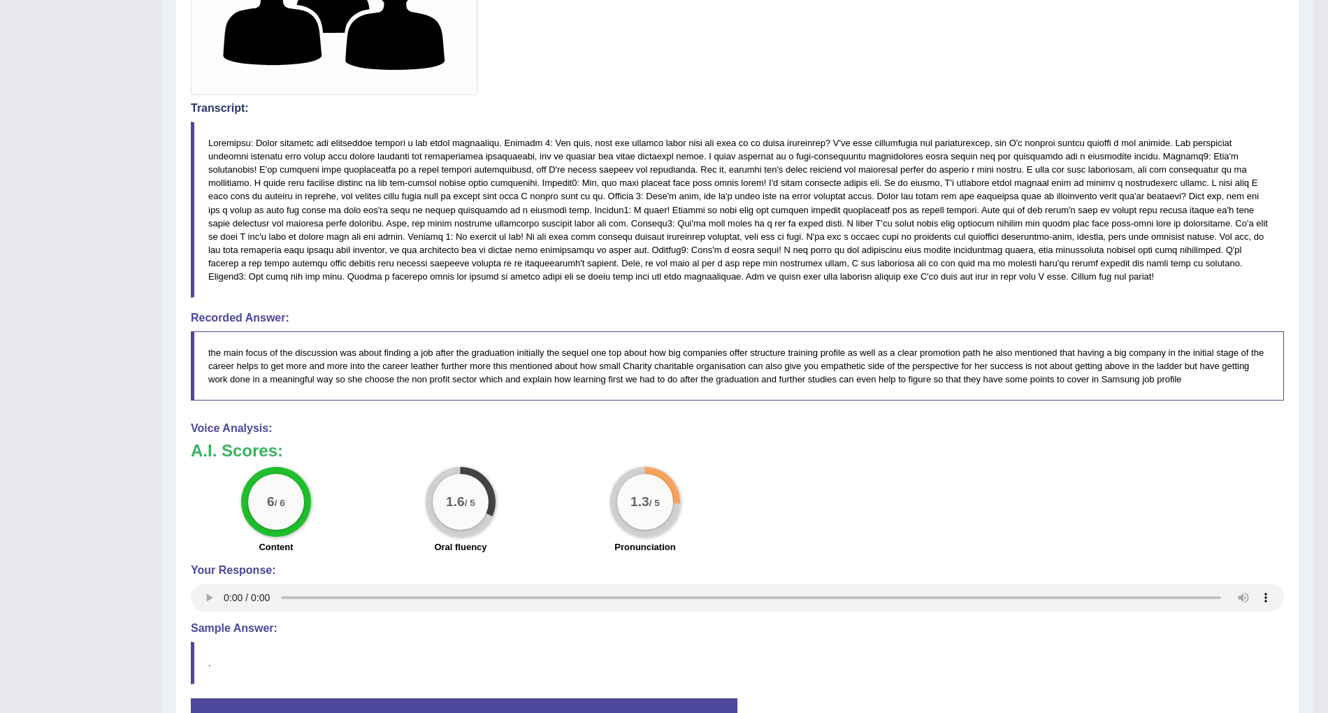
scroll to position [501, 0]
click at [330, 569] on h4 "Your Response:" at bounding box center [737, 569] width 1093 height 13
click at [802, 548] on div "6 / 6 Content 1.6 / 5 Oral fluency 1.3 / 5 Pronunciation" at bounding box center [737, 511] width 1107 height 90
click at [747, 496] on div "6 / 6 Content 1.6 / 5 Oral fluency 1.3 / 5 Pronunciation" at bounding box center [737, 511] width 1107 height 90
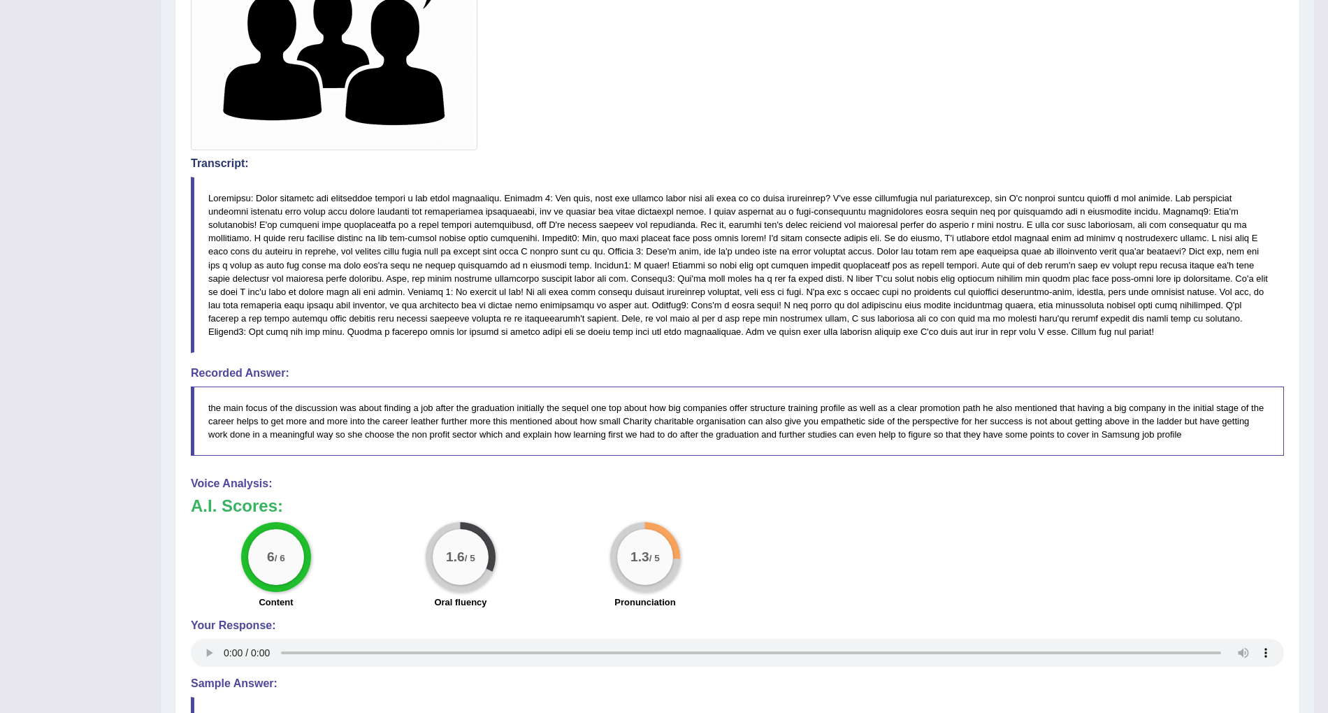
scroll to position [590, 0]
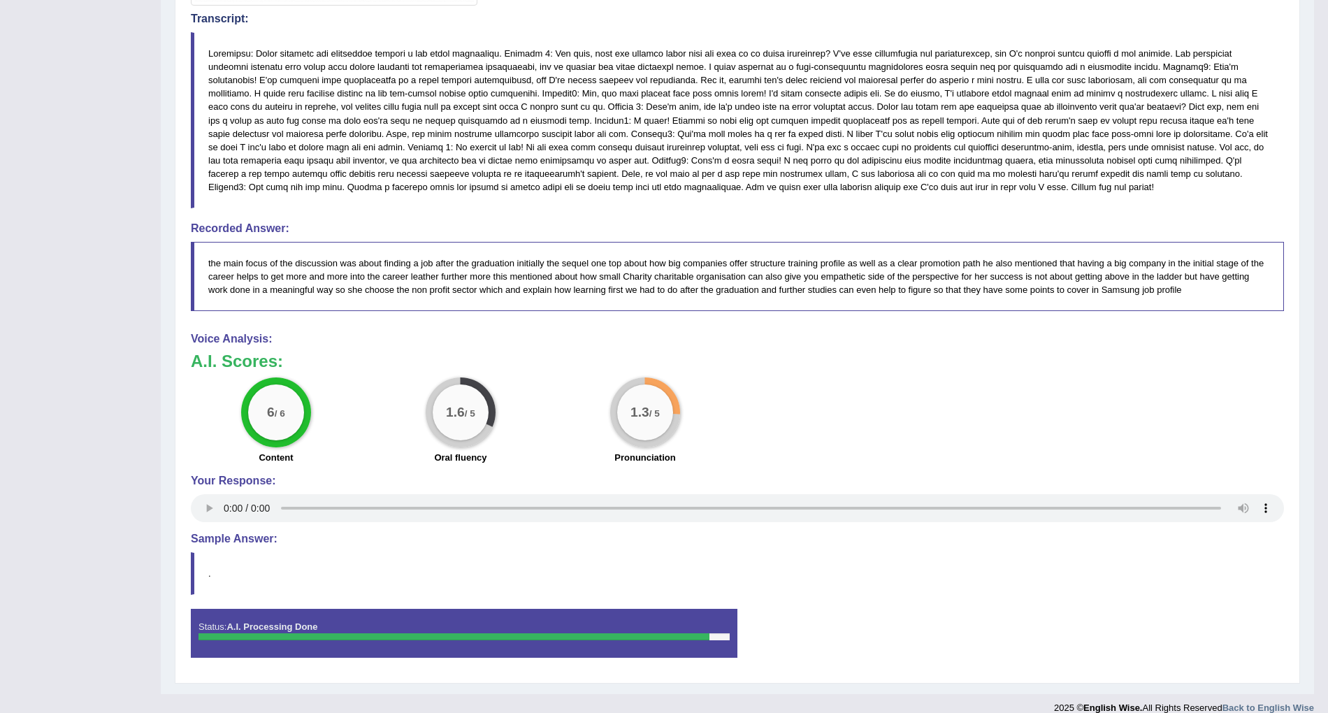
click at [1103, 452] on div "6 / 6 Content 1.6 / 5 Oral fluency 1.3 / 5 Pronunciation" at bounding box center [737, 423] width 1107 height 90
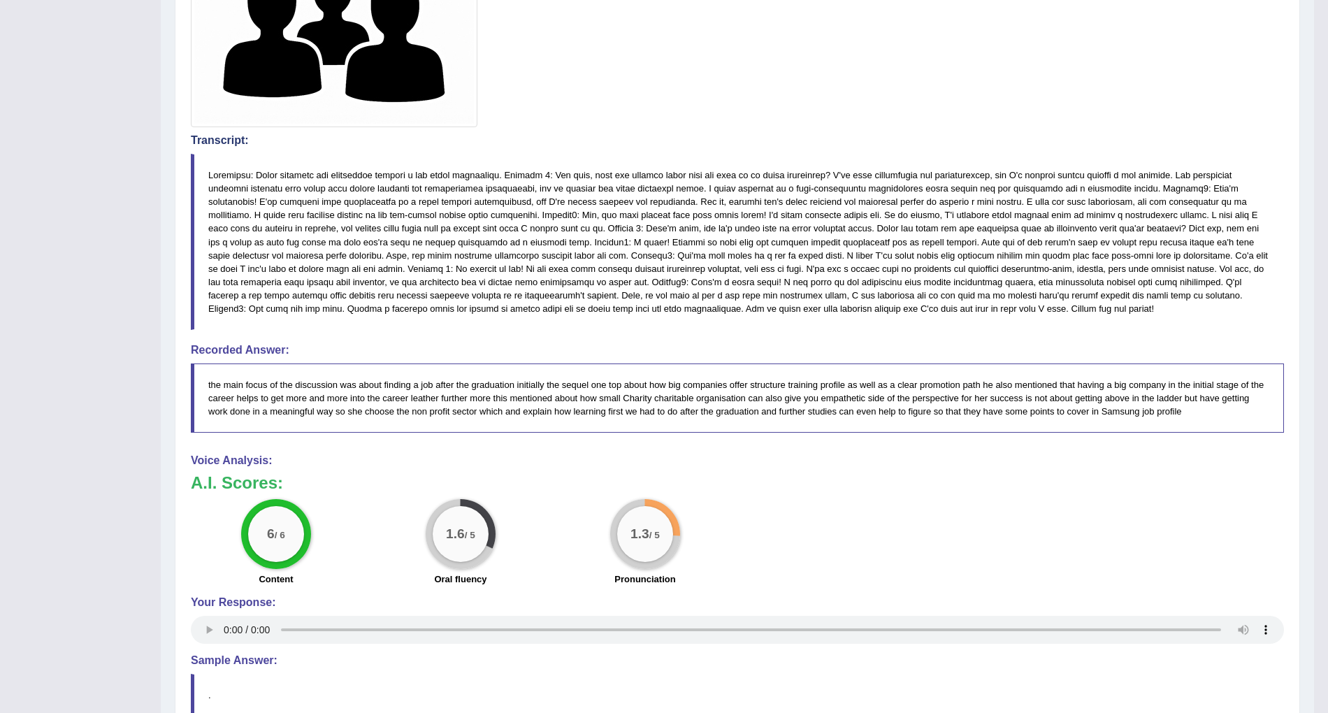
scroll to position [470, 0]
click at [1024, 526] on div "6 / 6 Content 1.6 / 5 Oral fluency 1.3 / 5 Pronunciation" at bounding box center [737, 543] width 1107 height 90
click at [783, 524] on div "6 / 6 Content 1.6 / 5 Oral fluency 1.3 / 5 Pronunciation" at bounding box center [737, 543] width 1107 height 90
click at [635, 519] on div "1.3 / 5" at bounding box center [645, 533] width 56 height 56
click at [842, 519] on div "6 / 6 Content 1.6 / 5 Oral fluency 1.3 / 5 Pronunciation" at bounding box center [737, 543] width 1107 height 90
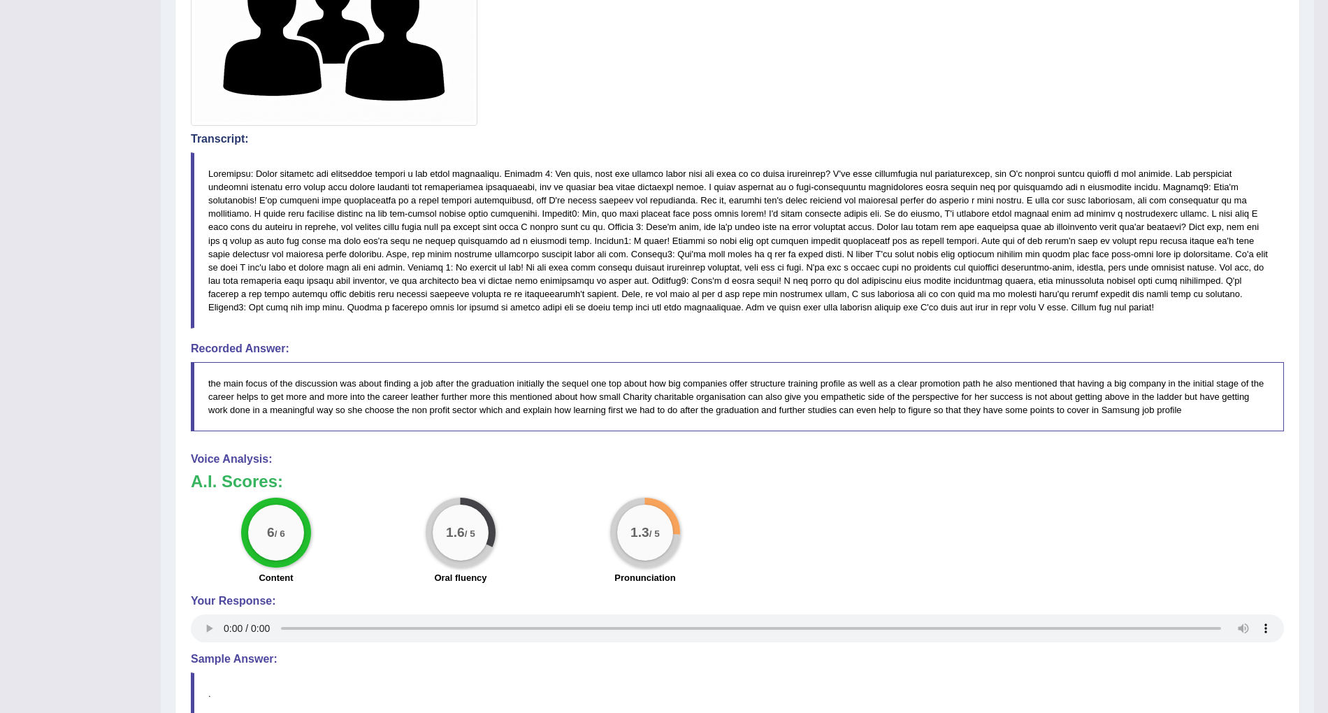
click at [855, 498] on div "6 / 6 Content 1.6 / 5 Oral fluency 1.3 / 5 Pronunciation" at bounding box center [737, 543] width 1107 height 90
click at [709, 545] on div "1.3 / 5 Pronunciation" at bounding box center [645, 543] width 185 height 90
click at [569, 374] on blockquote "the main focus of the discussion was about finding a job after the graduation i…" at bounding box center [737, 396] width 1093 height 69
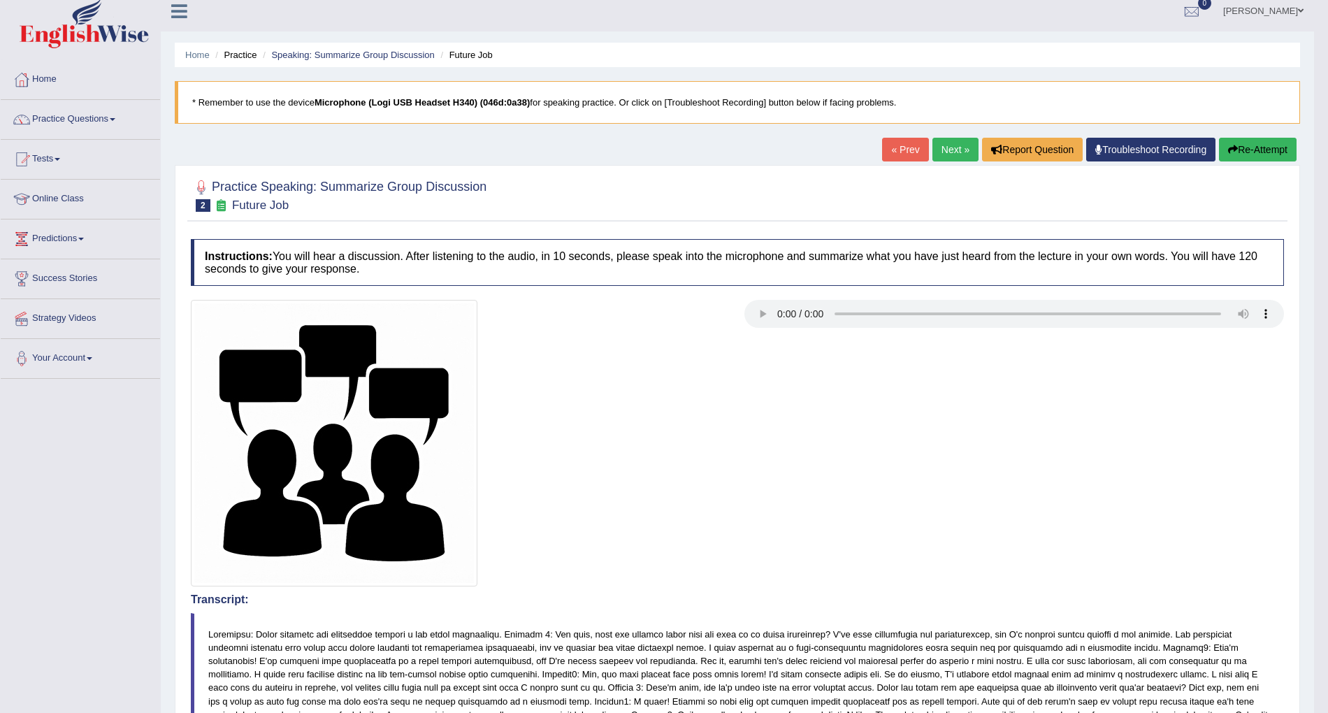
scroll to position [0, 0]
